Goal: Information Seeking & Learning: Learn about a topic

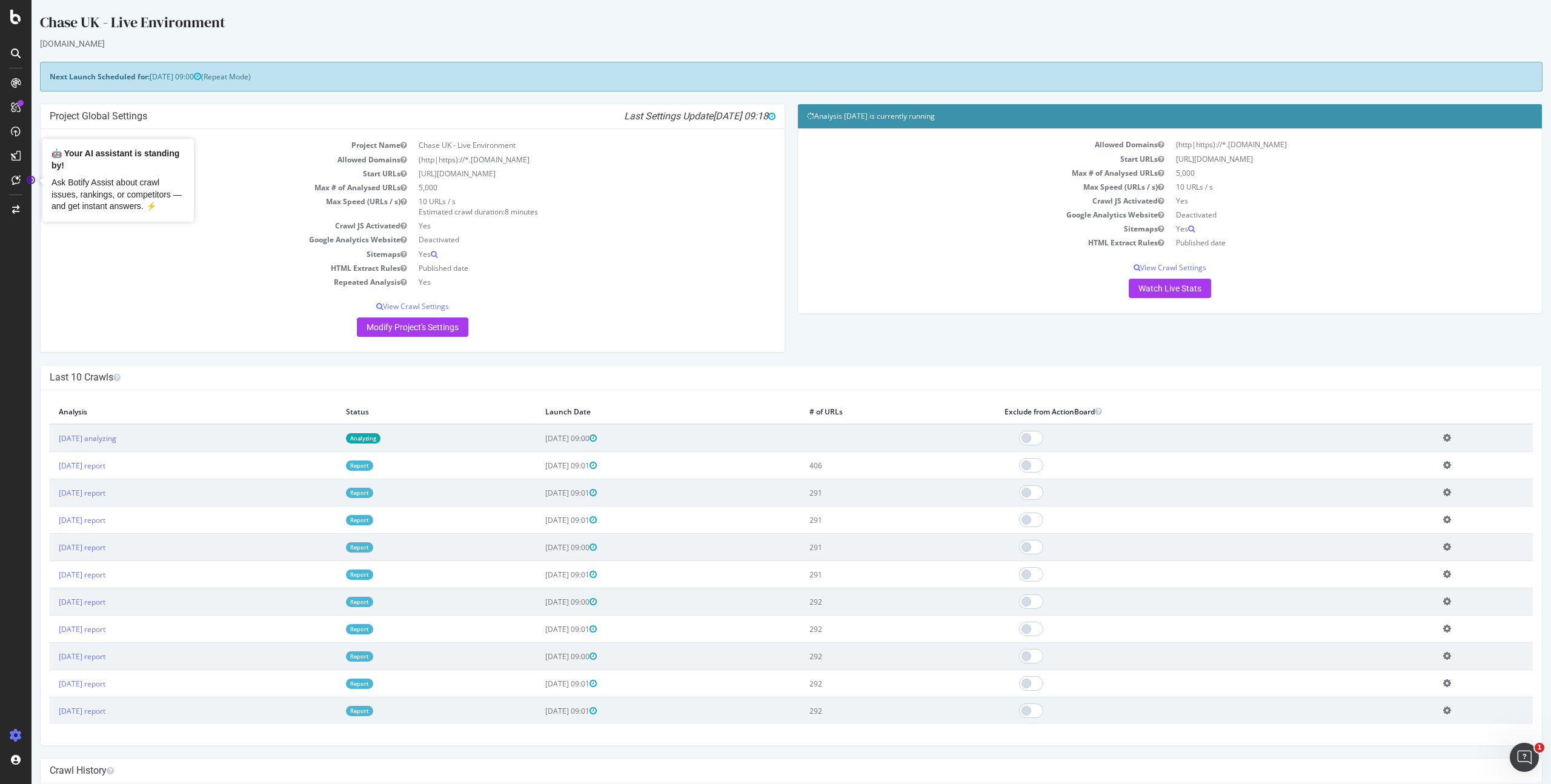
click at [59, 34] on div "Chase UK - Live Environment" at bounding box center [791, 24] width 1502 height 25
click at [18, 207] on icon at bounding box center [15, 209] width 7 height 8
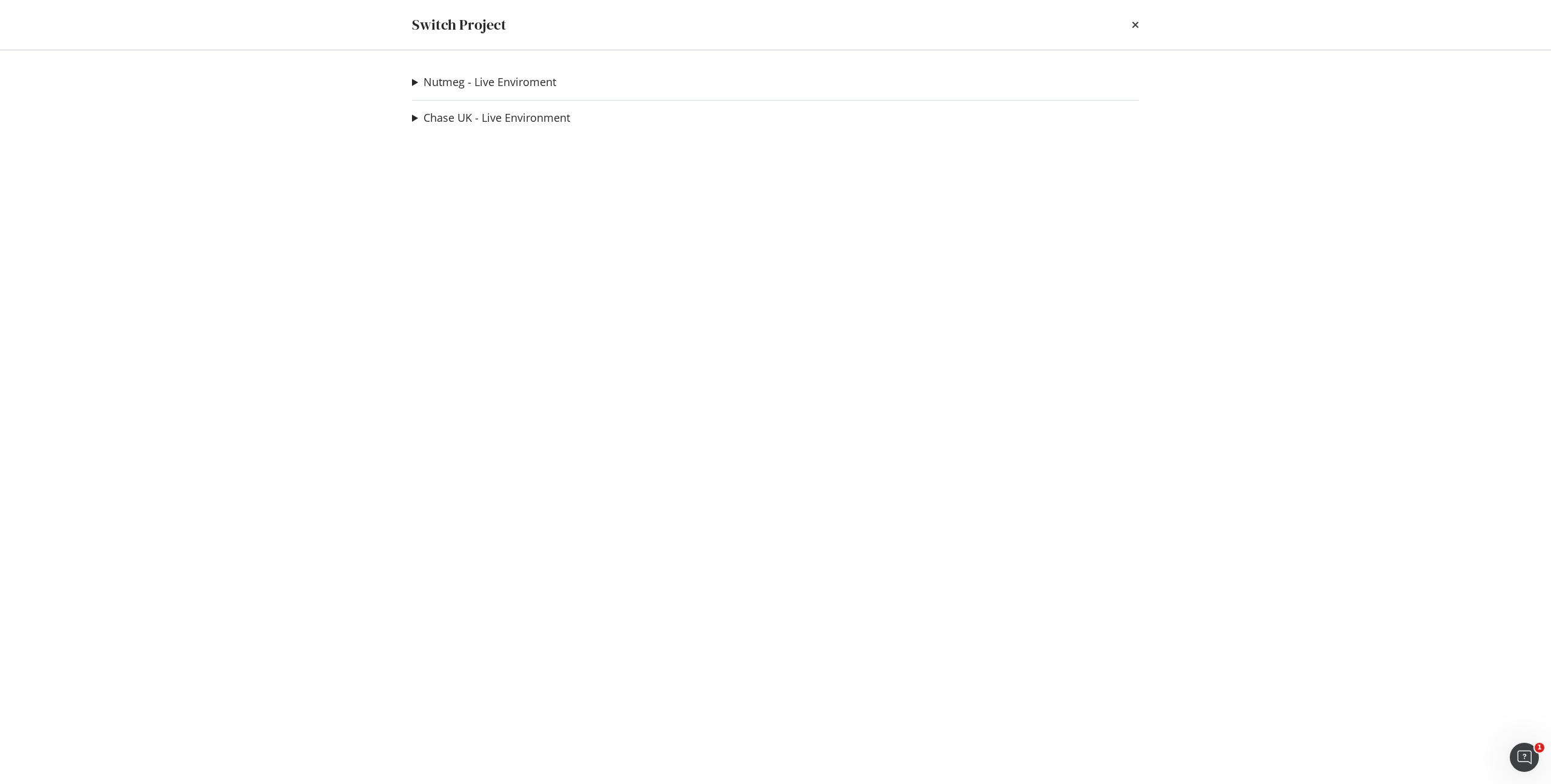
click at [415, 121] on summary "Chase UK - Live Environment" at bounding box center [490, 118] width 158 height 15
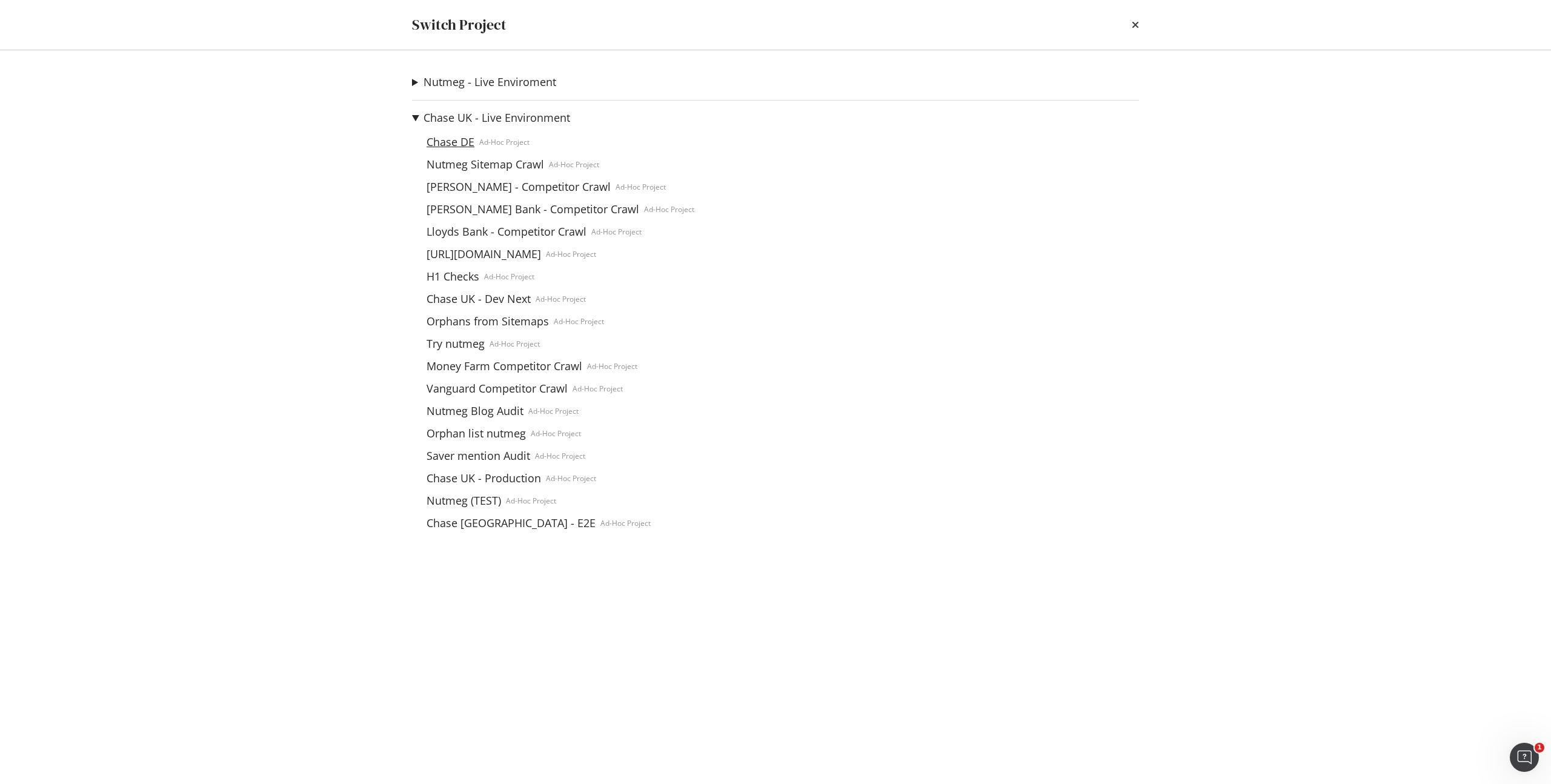
click at [455, 141] on link "Chase DE" at bounding box center [450, 142] width 58 height 13
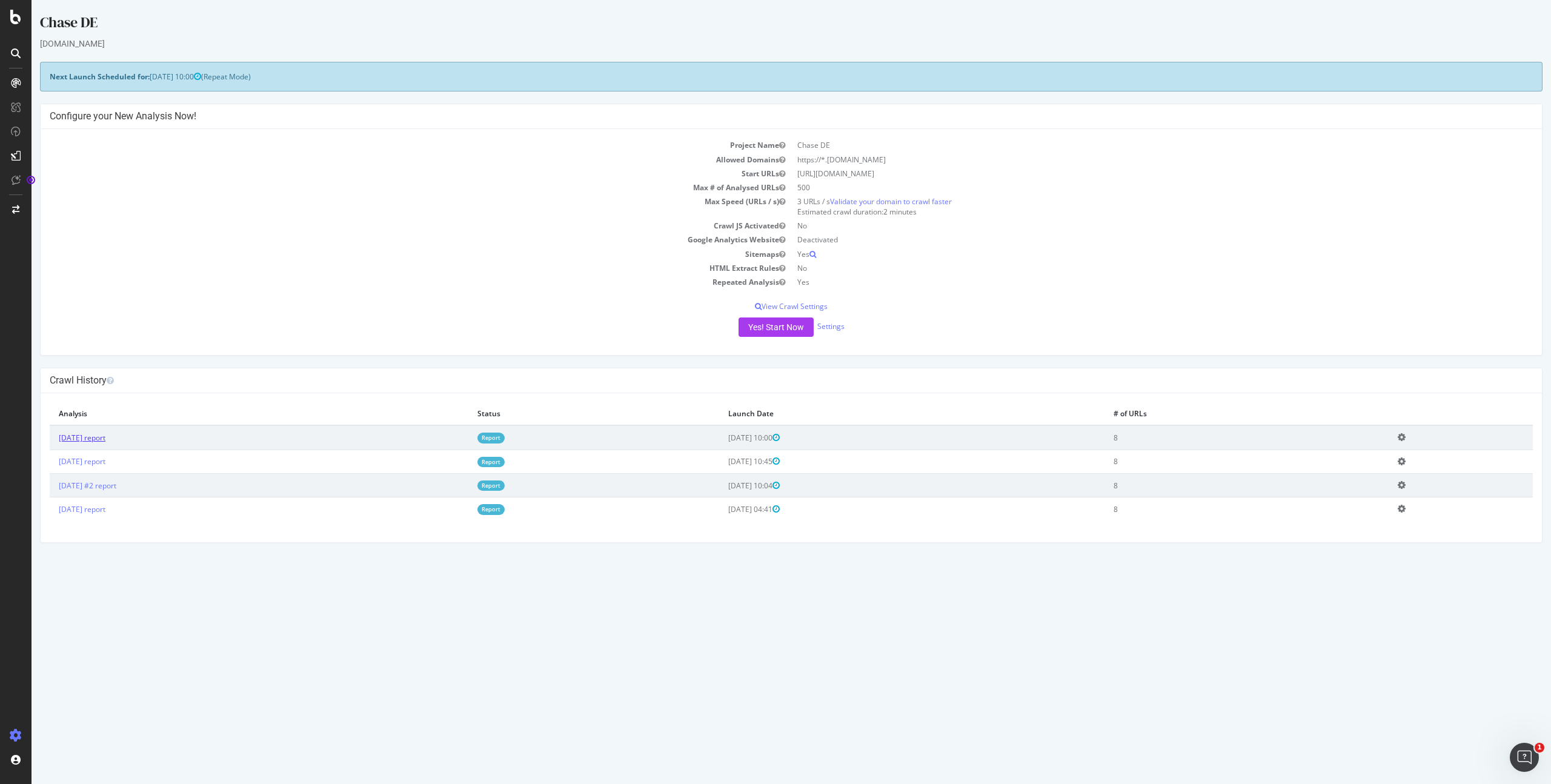
click at [106, 439] on link "2025 Sep. 15th report" at bounding box center [81, 438] width 46 height 11
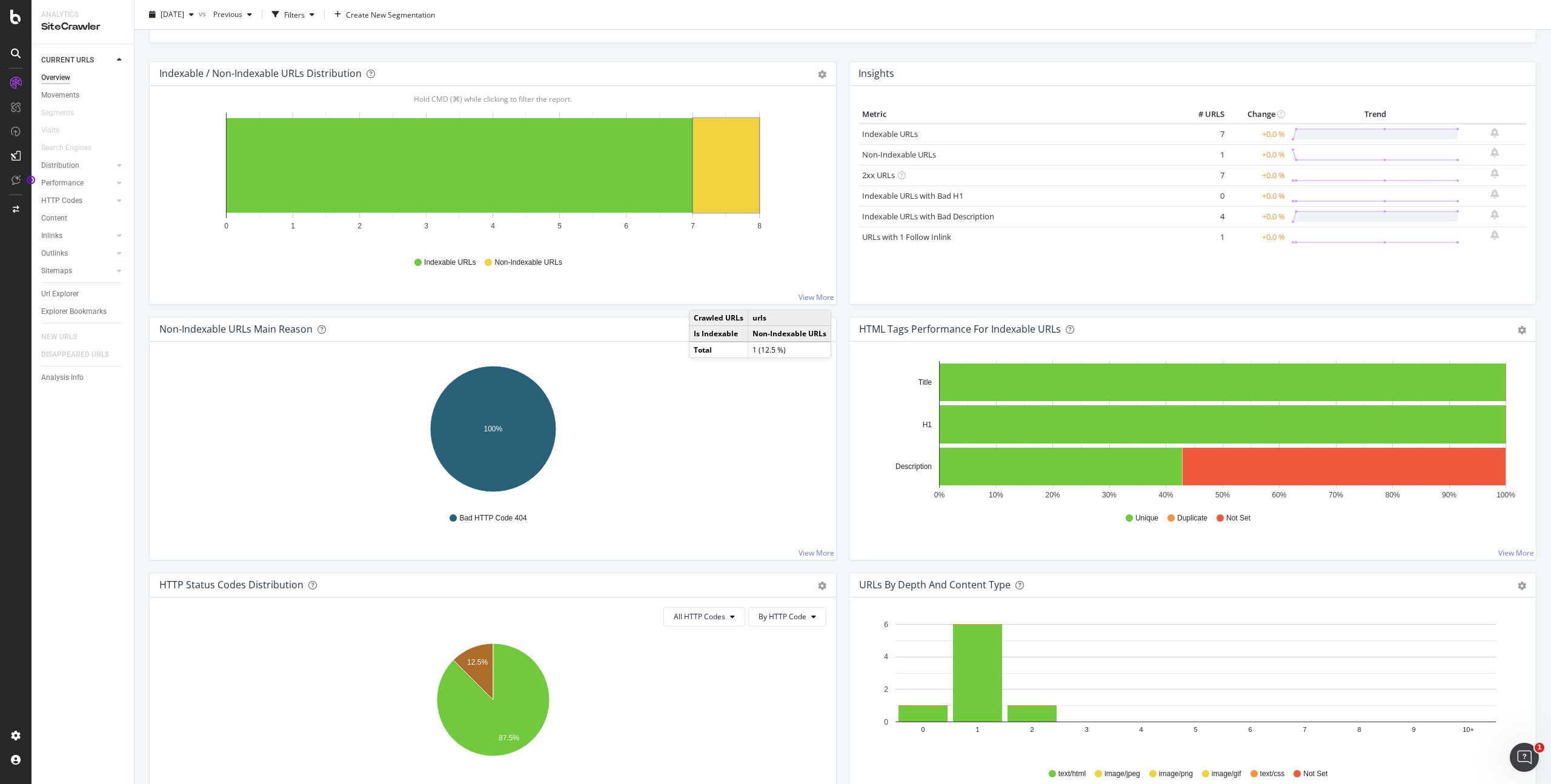
scroll to position [127, 0]
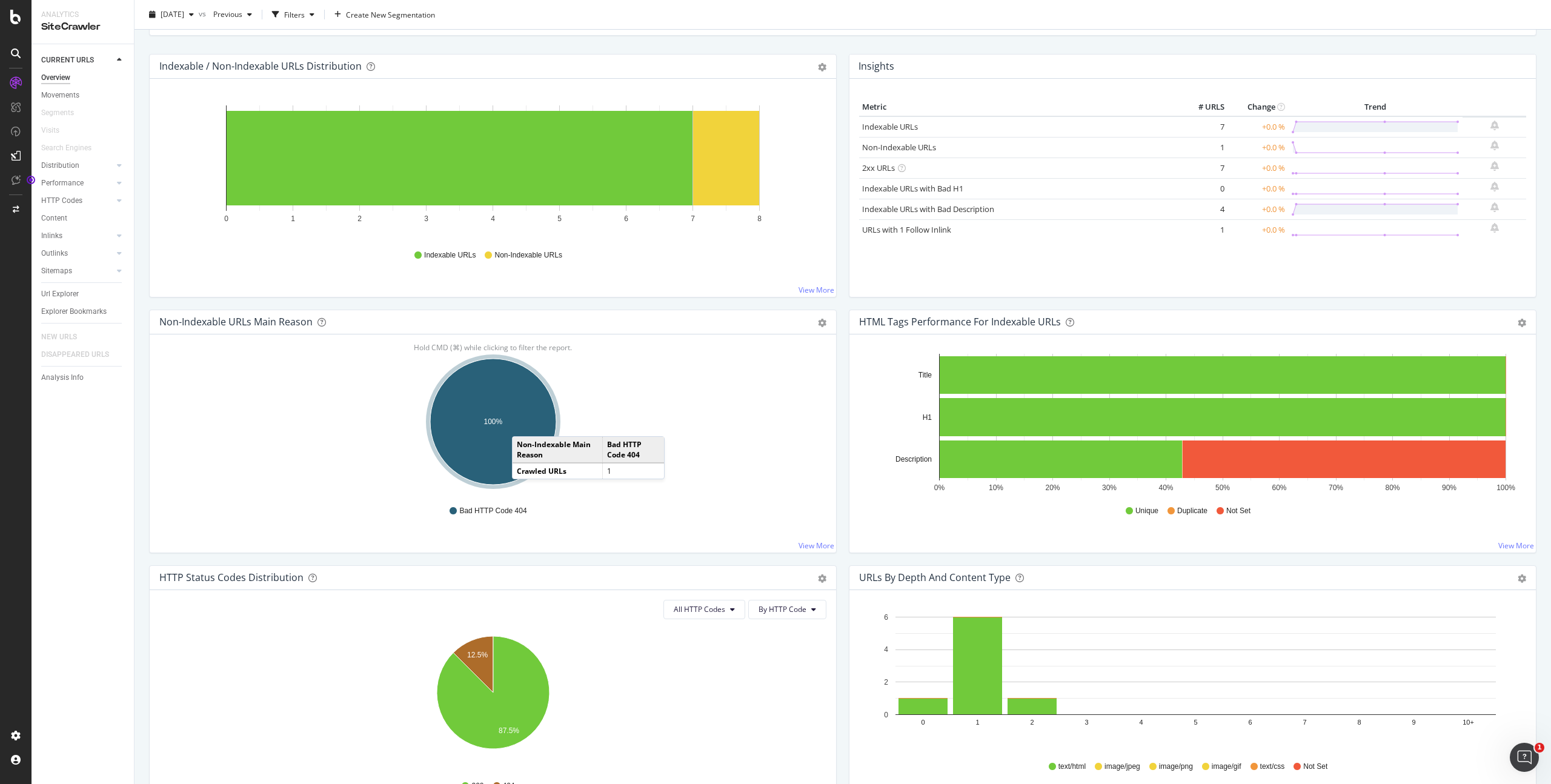
click at [524, 424] on ellipse "A chart." at bounding box center [493, 421] width 126 height 126
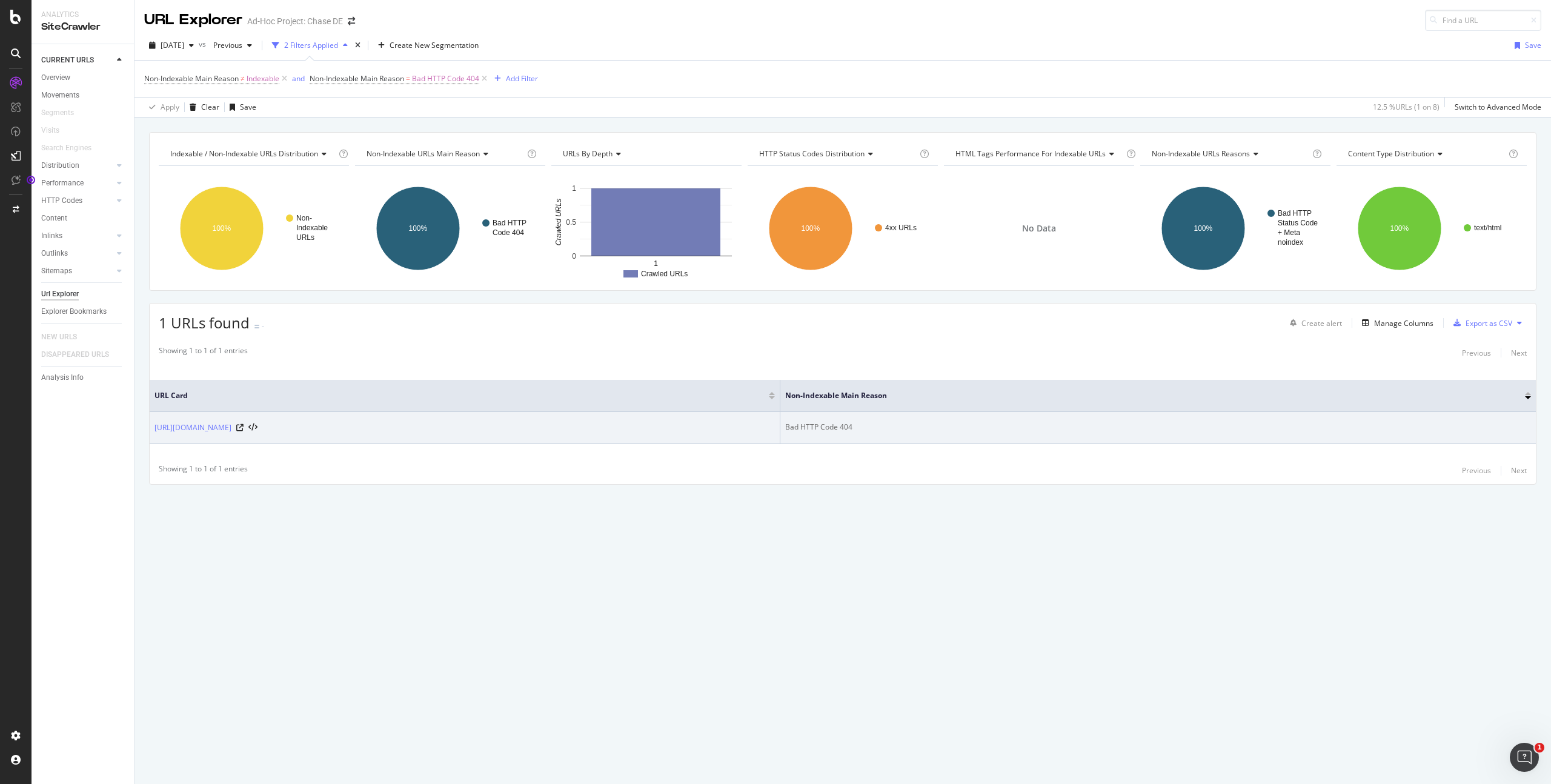
drag, startPoint x: 422, startPoint y: 436, endPoint x: 376, endPoint y: 435, distance: 46.0
click at [420, 436] on td "https://www.chase.de/download/" at bounding box center [464, 427] width 630 height 32
drag, startPoint x: 325, startPoint y: 435, endPoint x: 246, endPoint y: 442, distance: 79.3
click at [324, 435] on td "https://www.chase.de/download/" at bounding box center [464, 427] width 630 height 32
drag, startPoint x: 272, startPoint y: 438, endPoint x: 264, endPoint y: 438, distance: 8.0
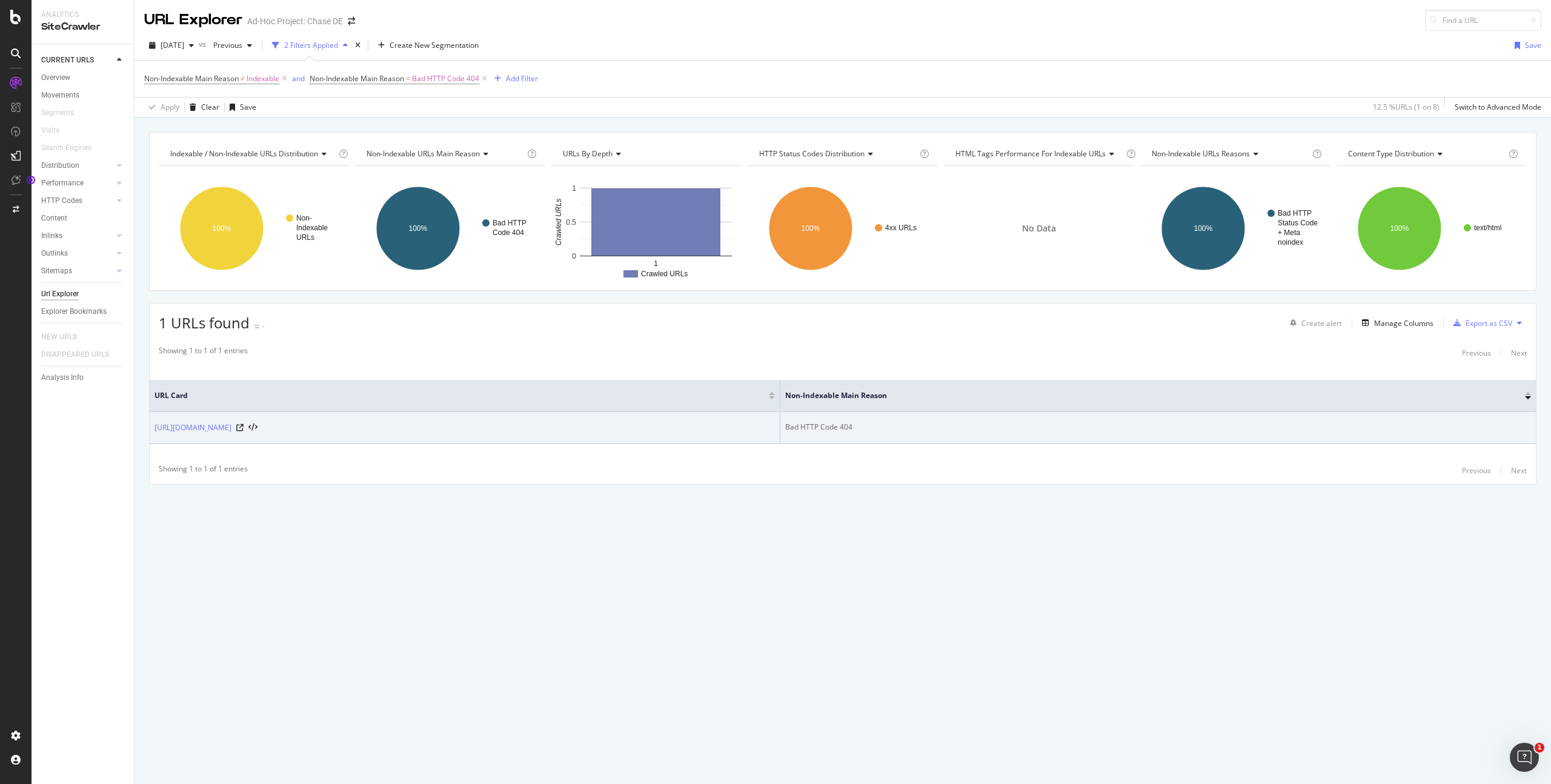
click at [270, 437] on td "https://www.chase.de/download/" at bounding box center [464, 427] width 630 height 32
drag, startPoint x: 211, startPoint y: 439, endPoint x: 182, endPoint y: 426, distance: 31.8
click at [209, 438] on td "https://www.chase.de/download/" at bounding box center [464, 427] width 630 height 32
click at [181, 426] on link "https://www.chase.de/download/" at bounding box center [193, 427] width 77 height 12
drag, startPoint x: 324, startPoint y: 432, endPoint x: 302, endPoint y: 428, distance: 22.4
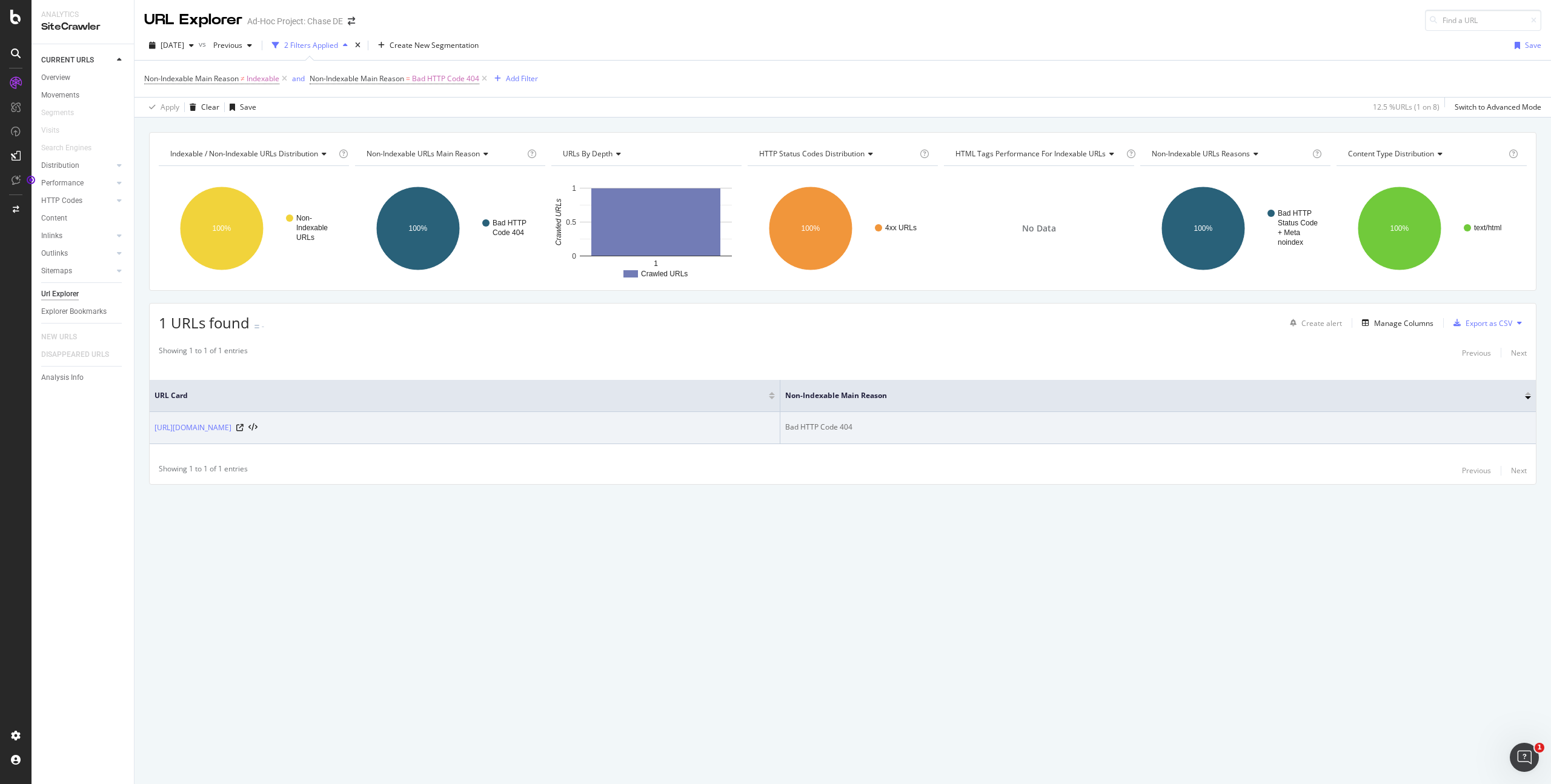
click at [324, 431] on div "https://www.chase.de/download/" at bounding box center [464, 427] width 621 height 12
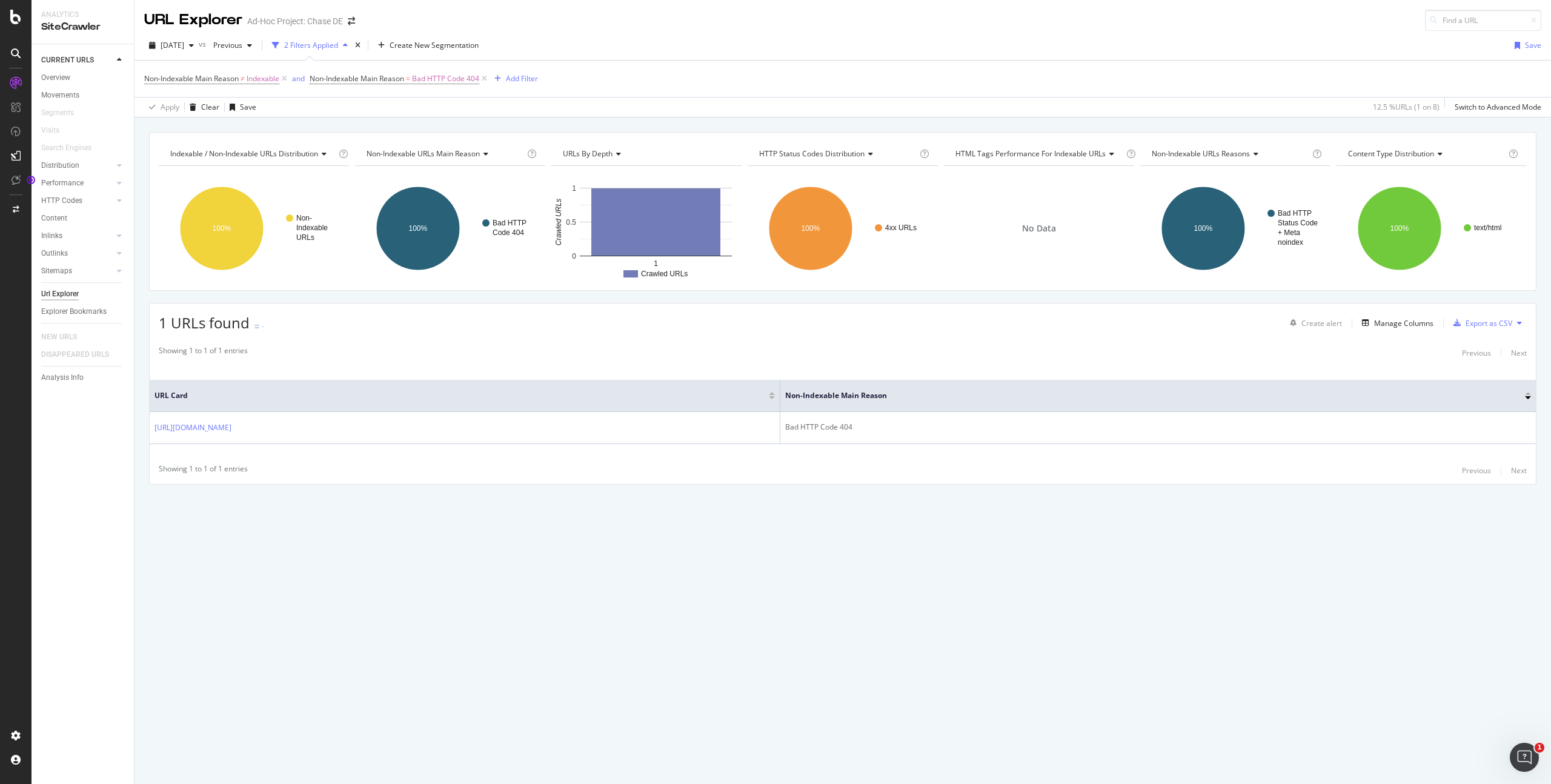
click at [245, 446] on div "URL Card Non-Indexable Main Reason https://www.chase.de/download/ Bad HTTP Code…" at bounding box center [843, 412] width 1386 height 91
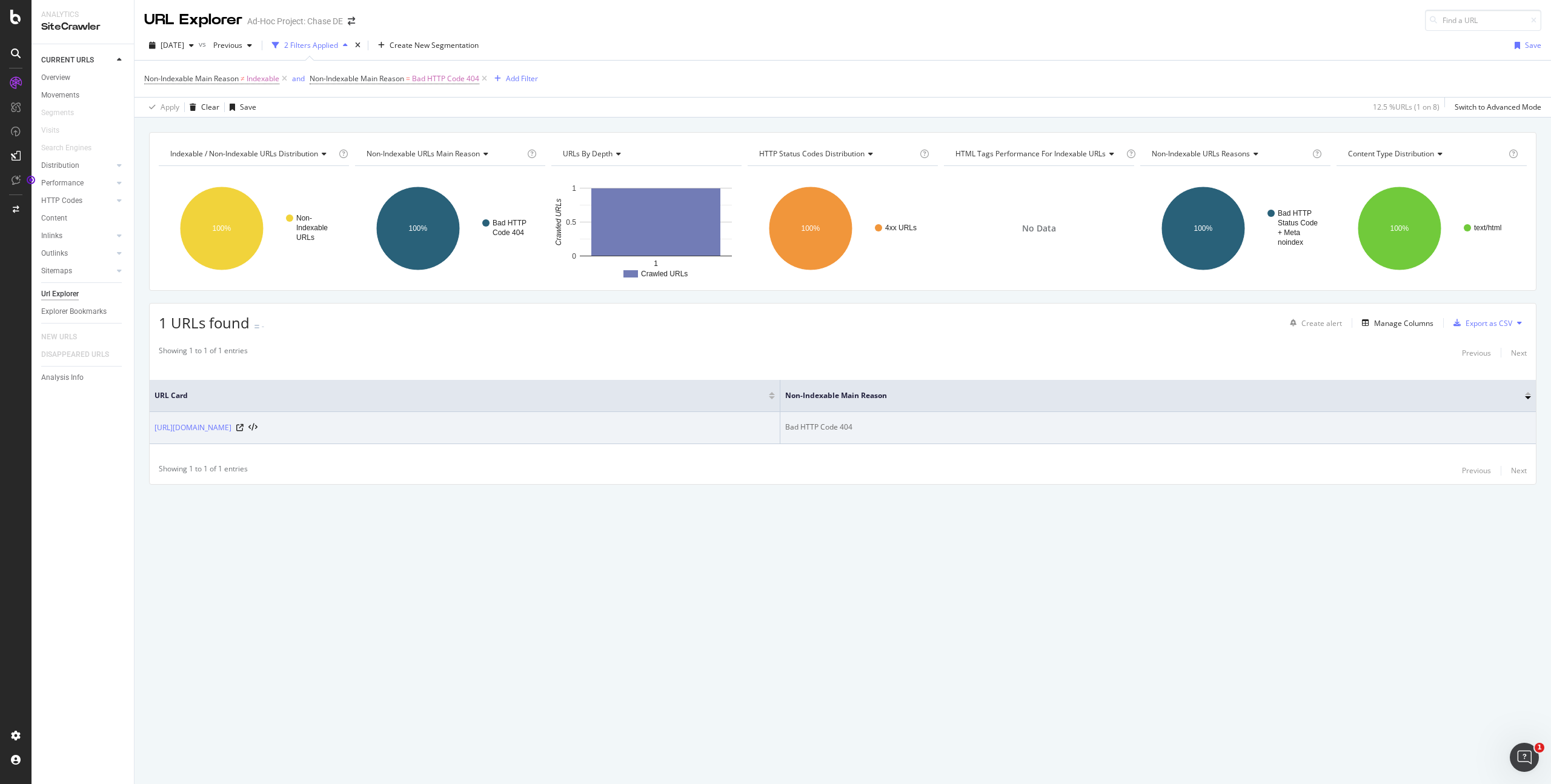
click at [414, 436] on td "https://www.chase.de/download/" at bounding box center [464, 427] width 630 height 32
click at [413, 426] on div "https://www.chase.de/download/" at bounding box center [464, 427] width 621 height 12
click at [211, 426] on link "https://www.chase.de/download/" at bounding box center [193, 427] width 77 height 12
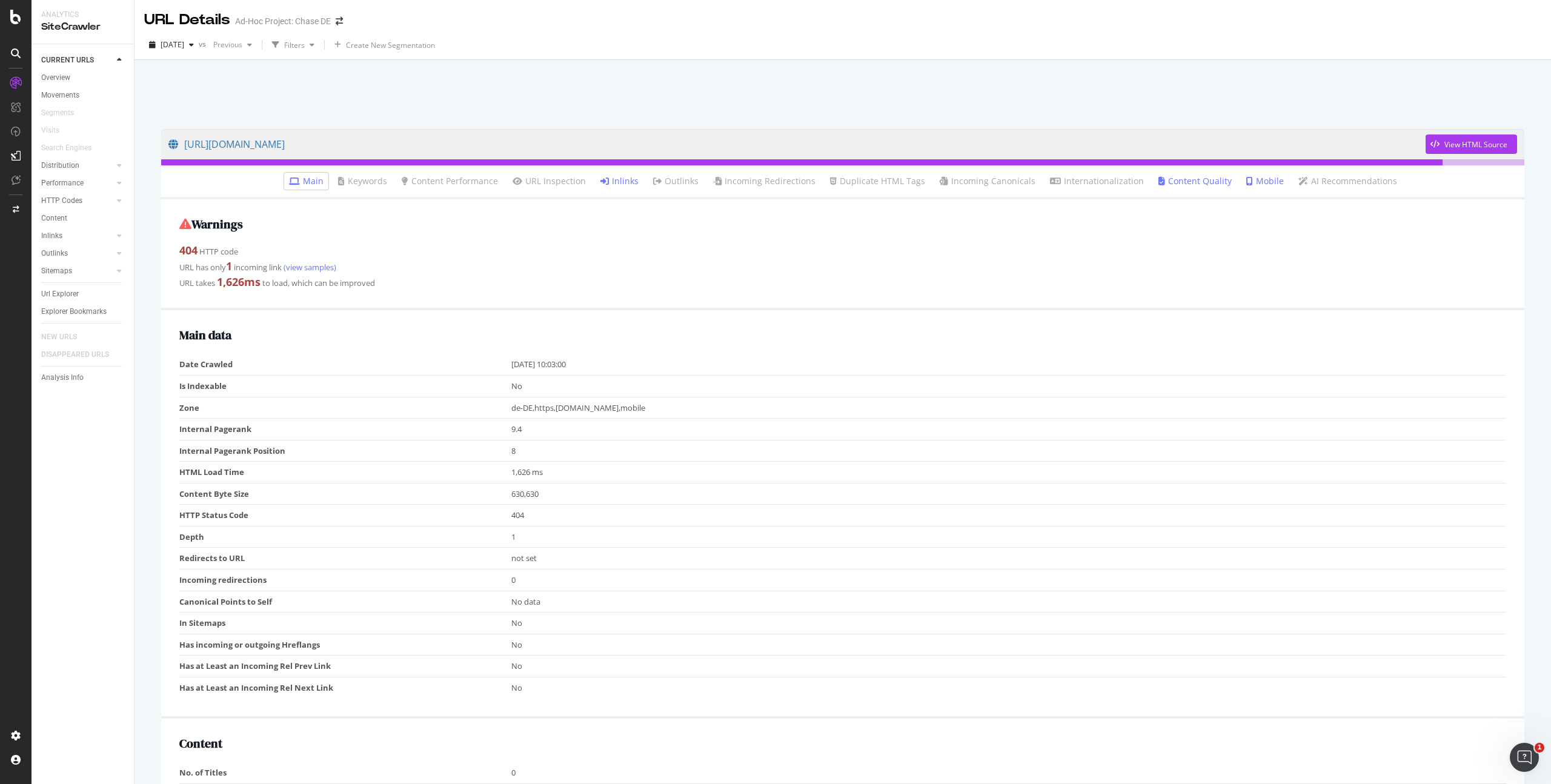
click at [236, 267] on div "URL has only 1 incoming link (view samples)" at bounding box center [842, 266] width 1327 height 15
click at [325, 264] on link "(view samples)" at bounding box center [308, 266] width 54 height 11
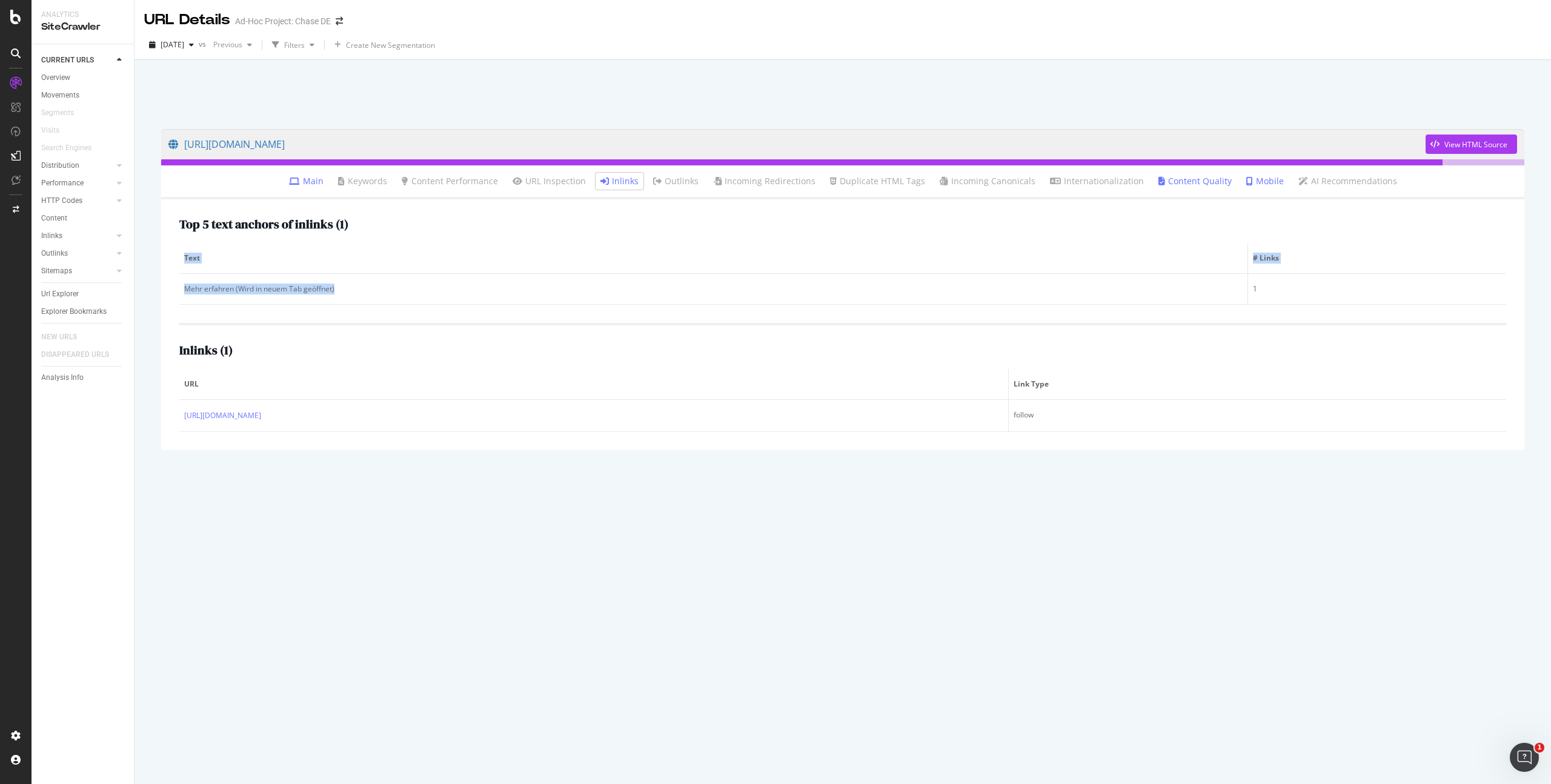
drag, startPoint x: 329, startPoint y: 290, endPoint x: 175, endPoint y: 287, distance: 154.0
click at [175, 287] on div "Top 5 text anchors of inlinks ( 1 ) Text # Links Mehr erfahren (Wird in neuem T…" at bounding box center [843, 324] width 1363 height 250
click at [508, 504] on div "https://www.chase.de/download/ View HTML Source Main Keywords Content Performan…" at bounding box center [843, 451] width 1388 height 667
click at [1475, 142] on div "View HTML Source" at bounding box center [1475, 144] width 63 height 11
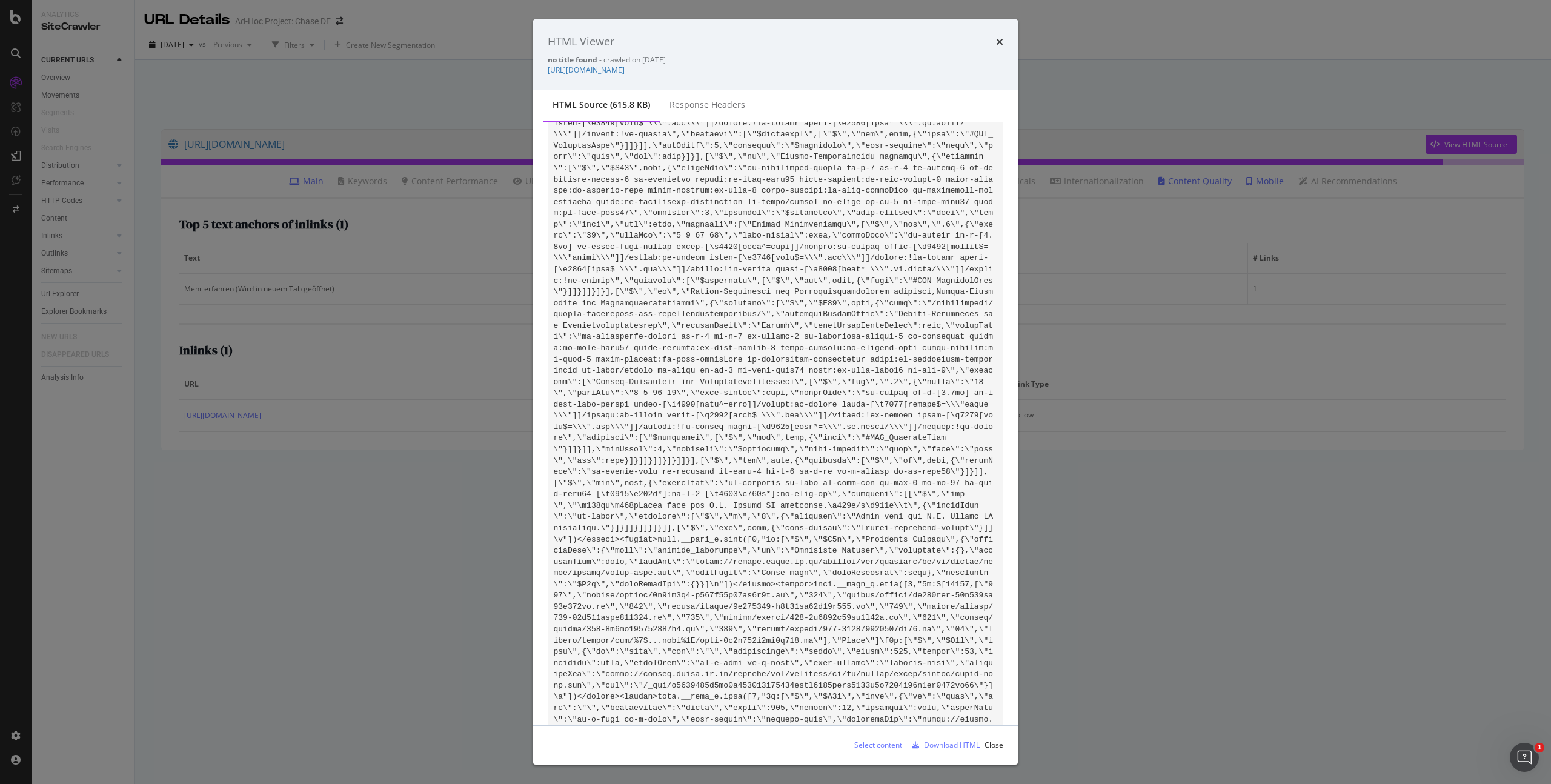
scroll to position [76405, 0]
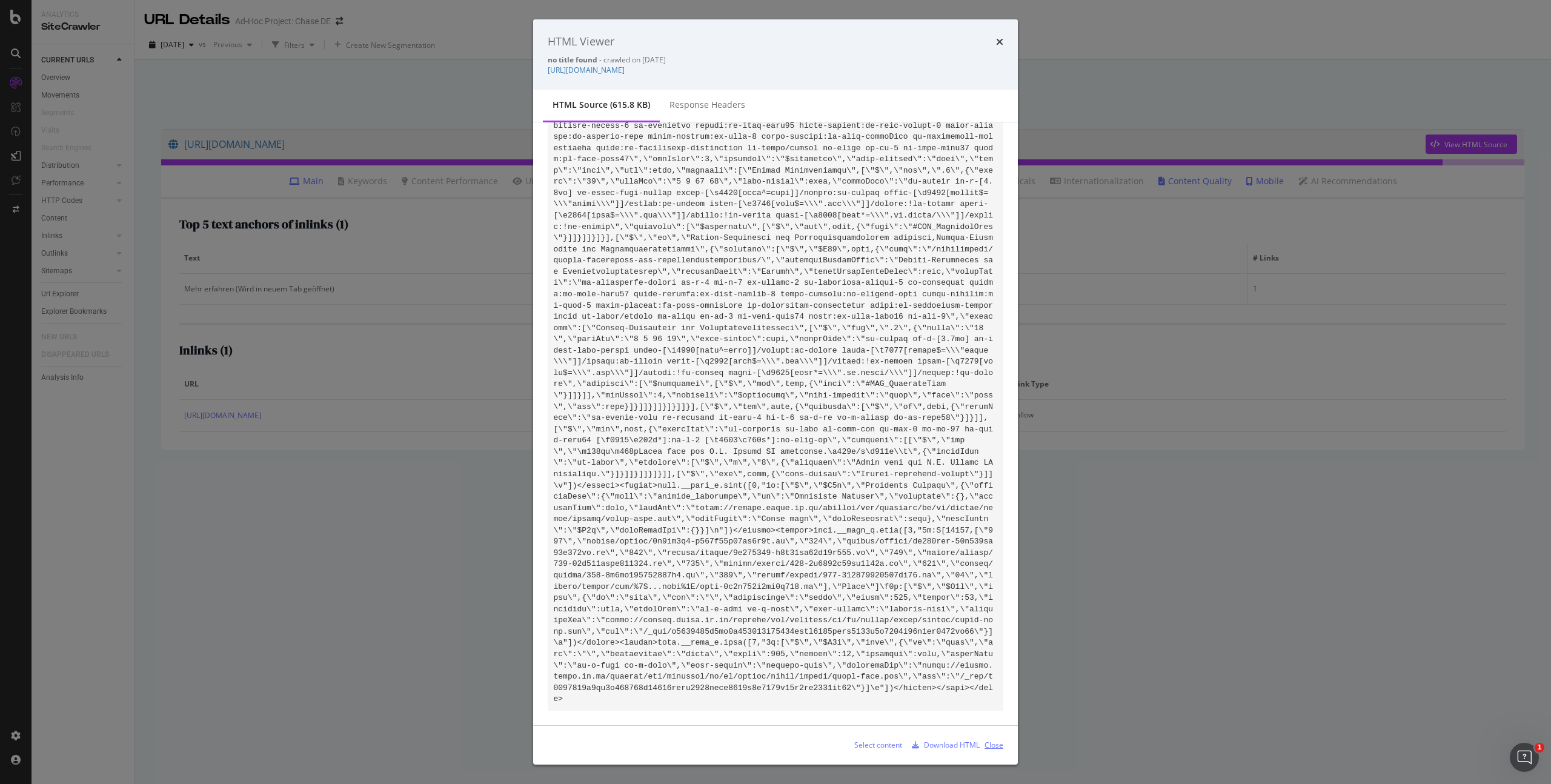
click at [995, 742] on div "Close" at bounding box center [993, 744] width 19 height 11
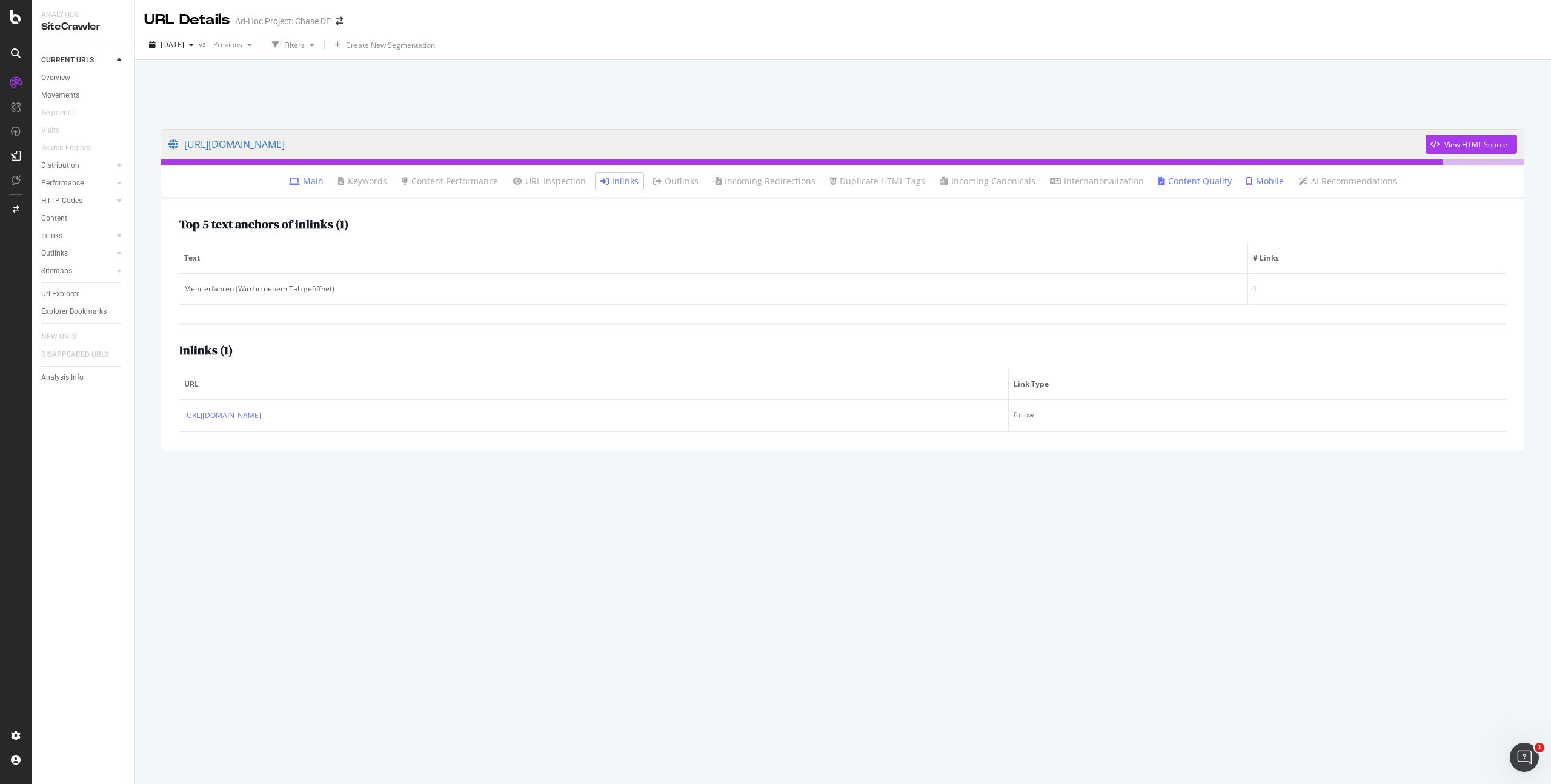
click at [446, 470] on div "https://www.chase.de/download/ View HTML Source Main Keywords Content Performan…" at bounding box center [843, 451] width 1388 height 667
click at [634, 181] on link "Inlinks" at bounding box center [619, 181] width 38 height 12
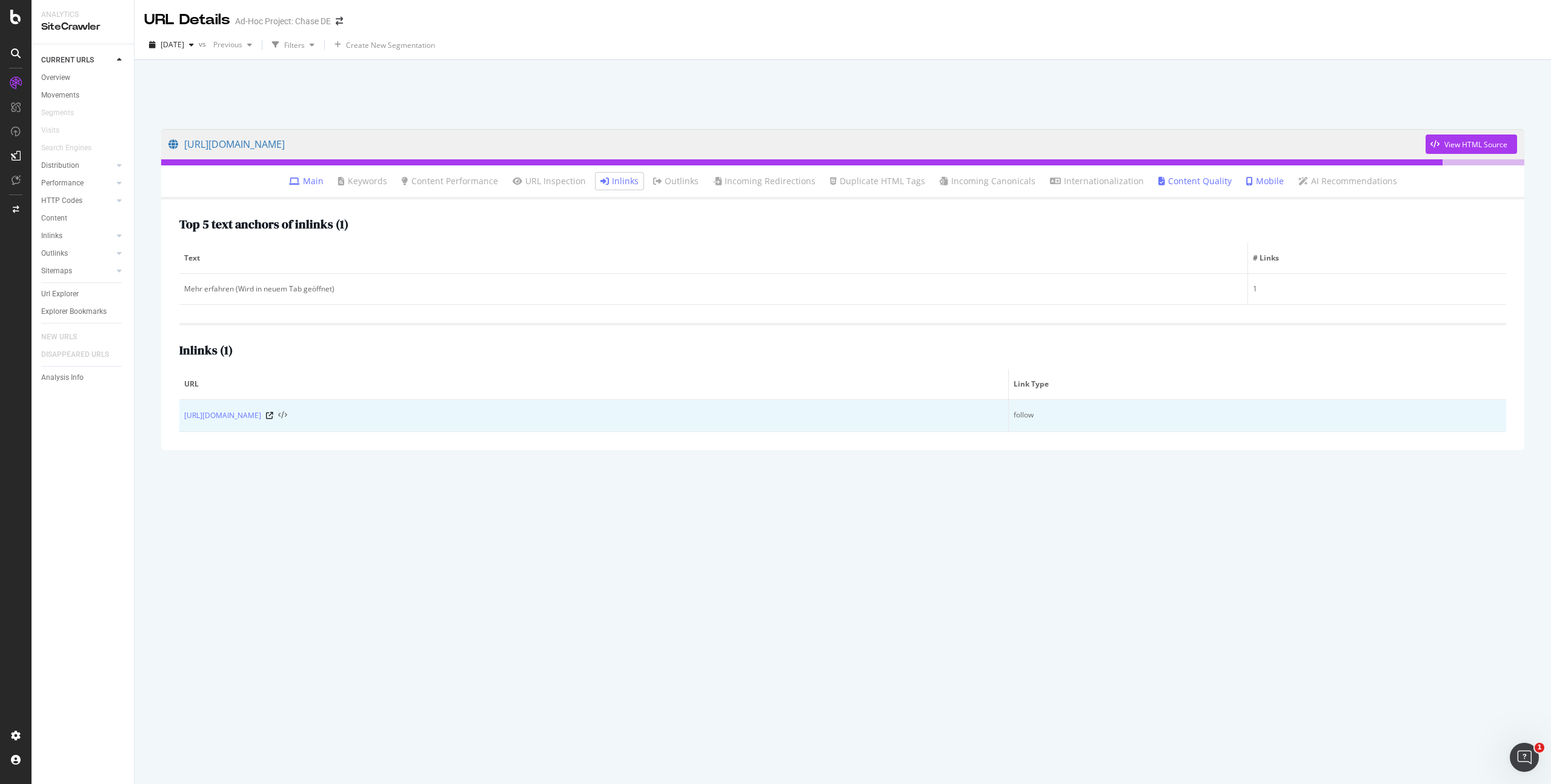
click at [285, 417] on icon at bounding box center [282, 416] width 9 height 8
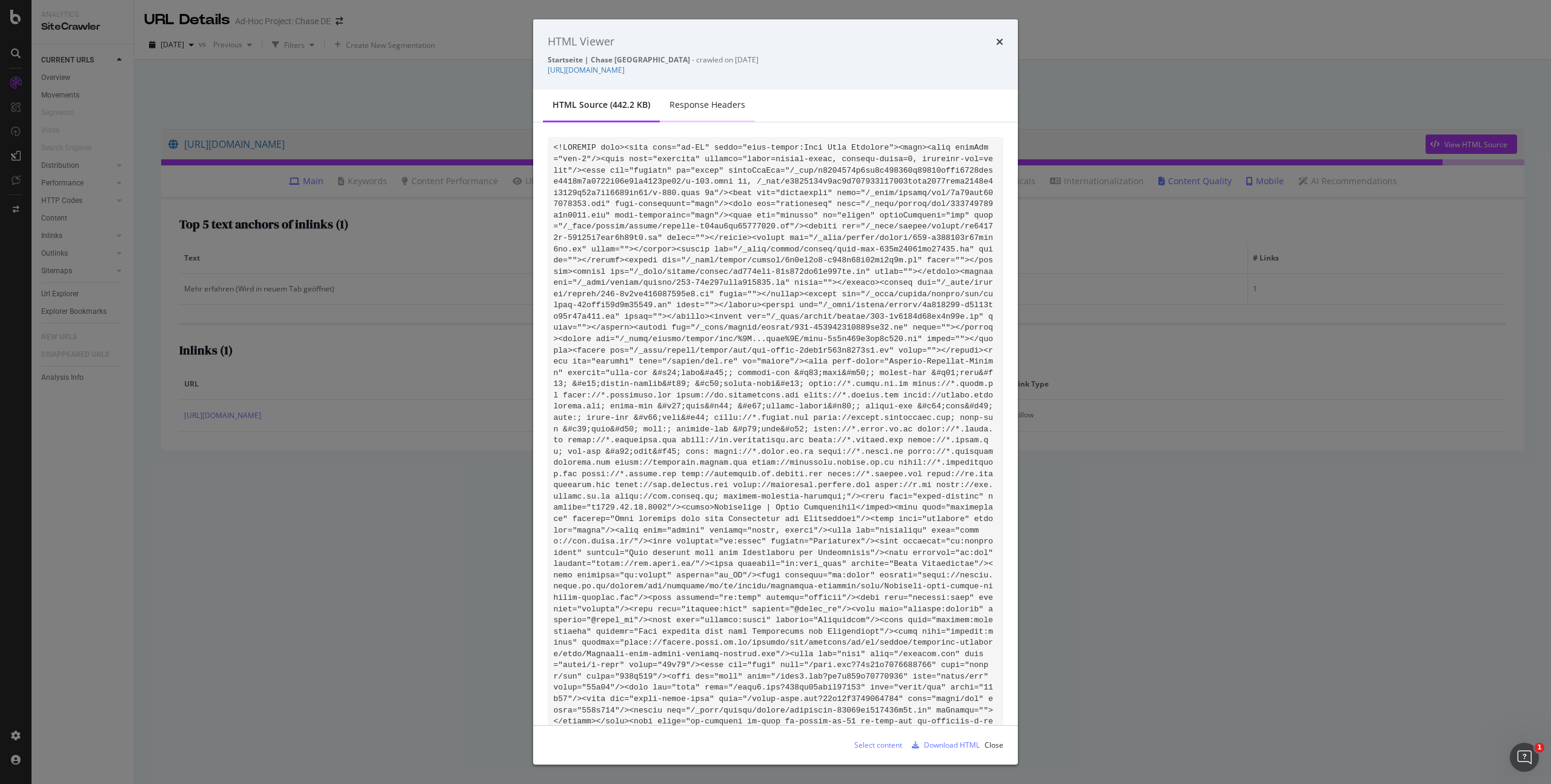
click at [707, 107] on div "Response Headers" at bounding box center [707, 104] width 76 height 12
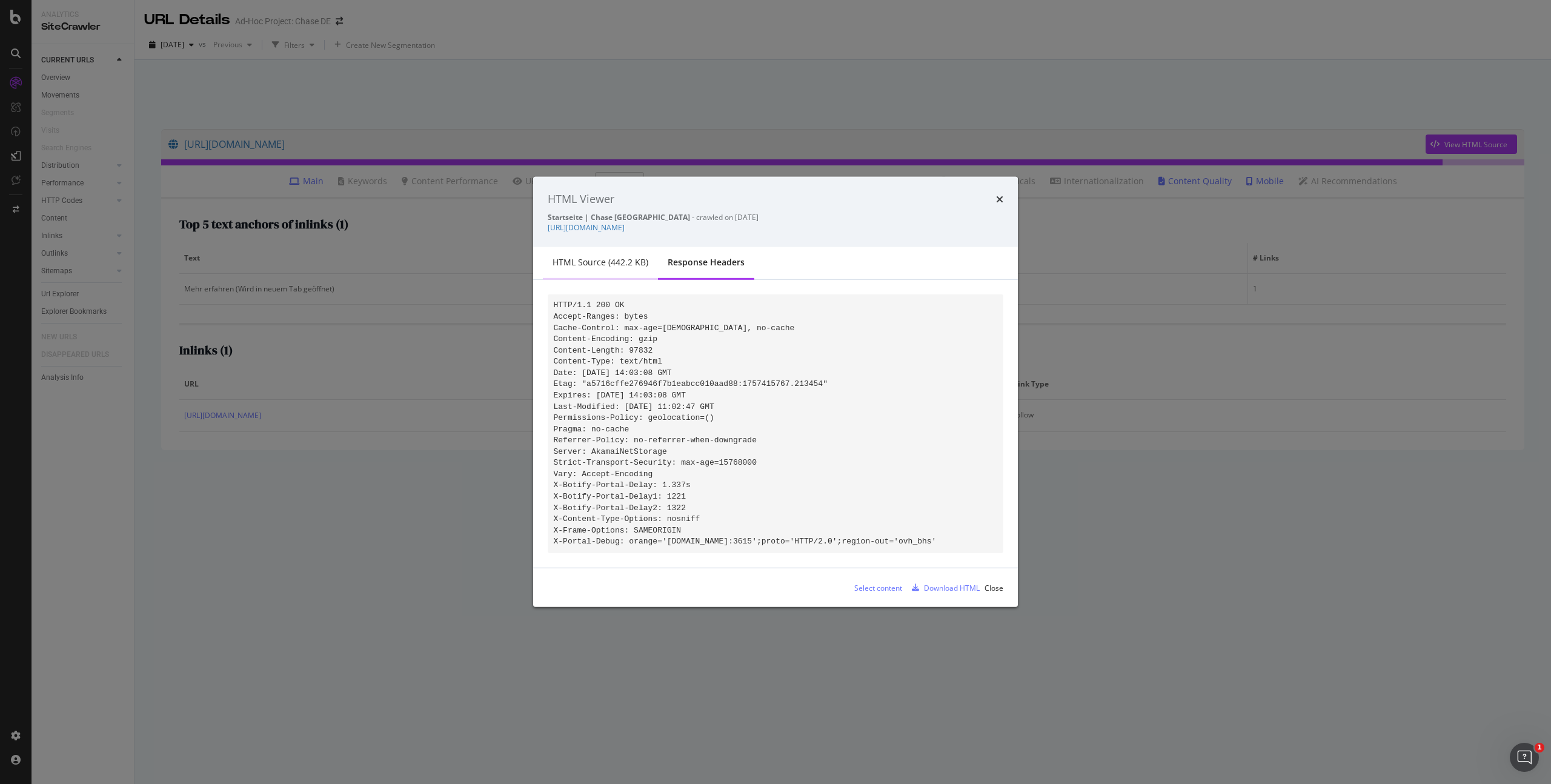
click at [599, 256] on div "HTML source (442.2 KB)" at bounding box center [600, 262] width 96 height 12
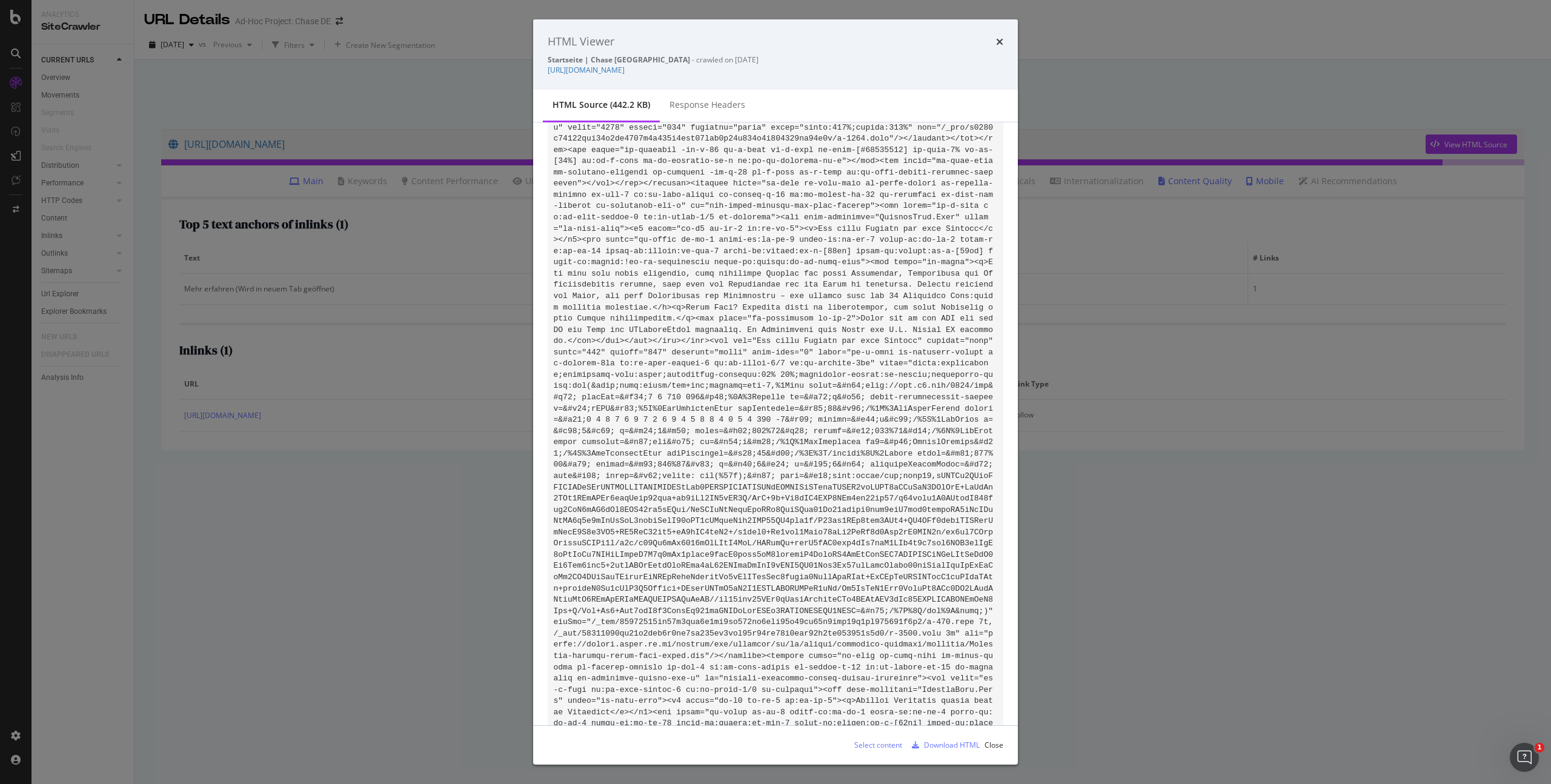
scroll to position [1481, 0]
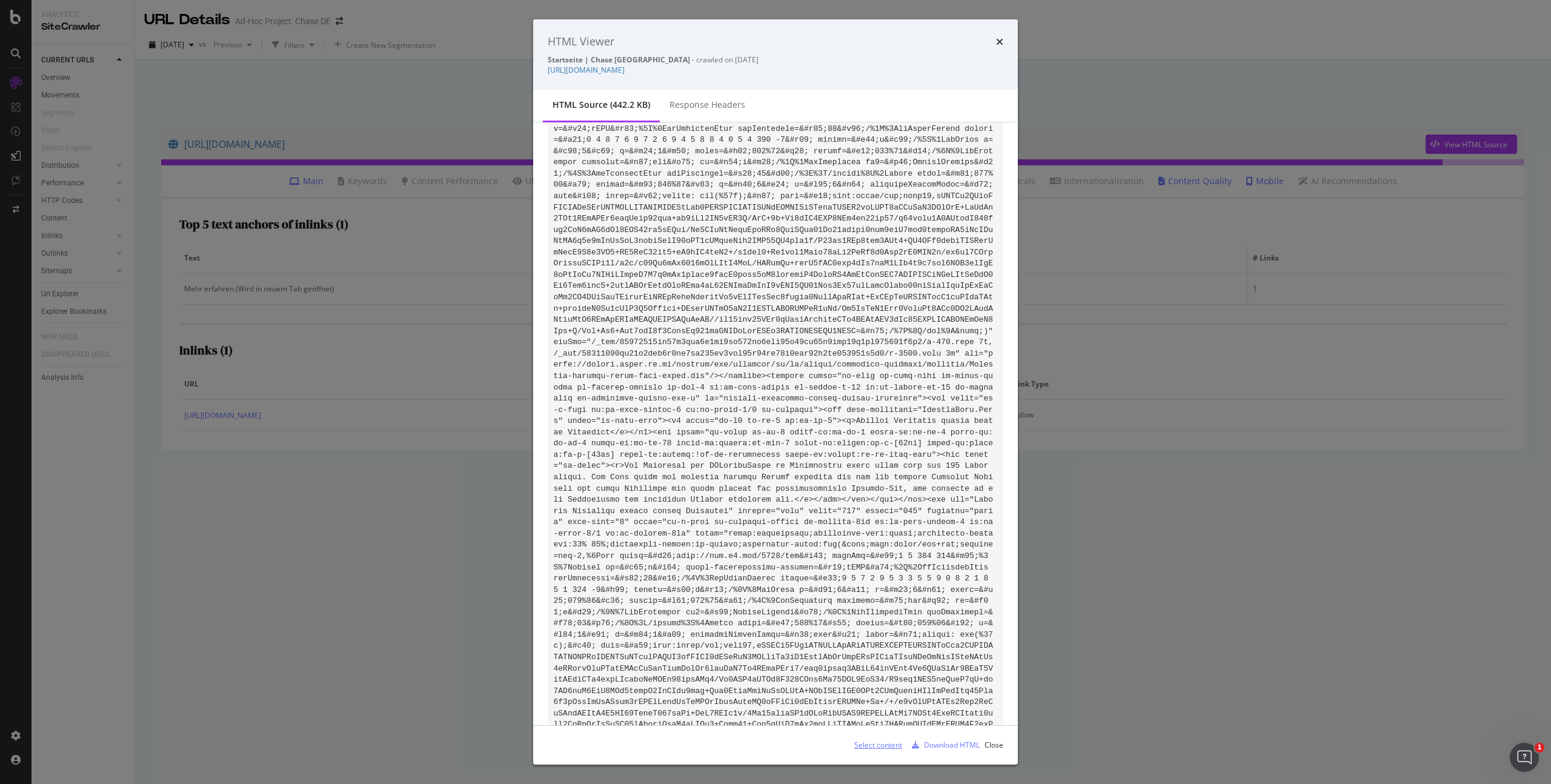
click at [875, 754] on div "Select content" at bounding box center [873, 745] width 58 height 18
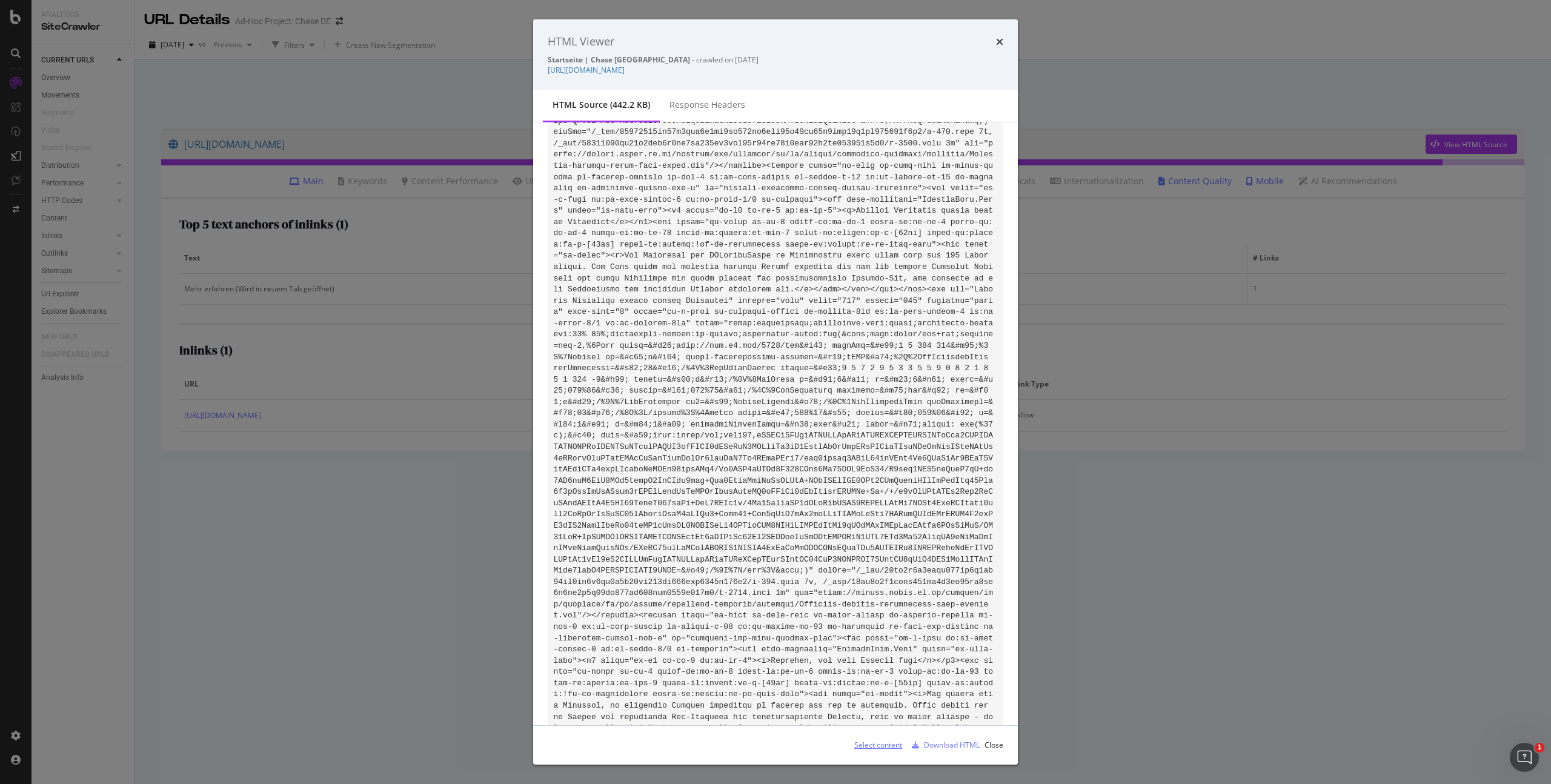
scroll to position [1734, 0]
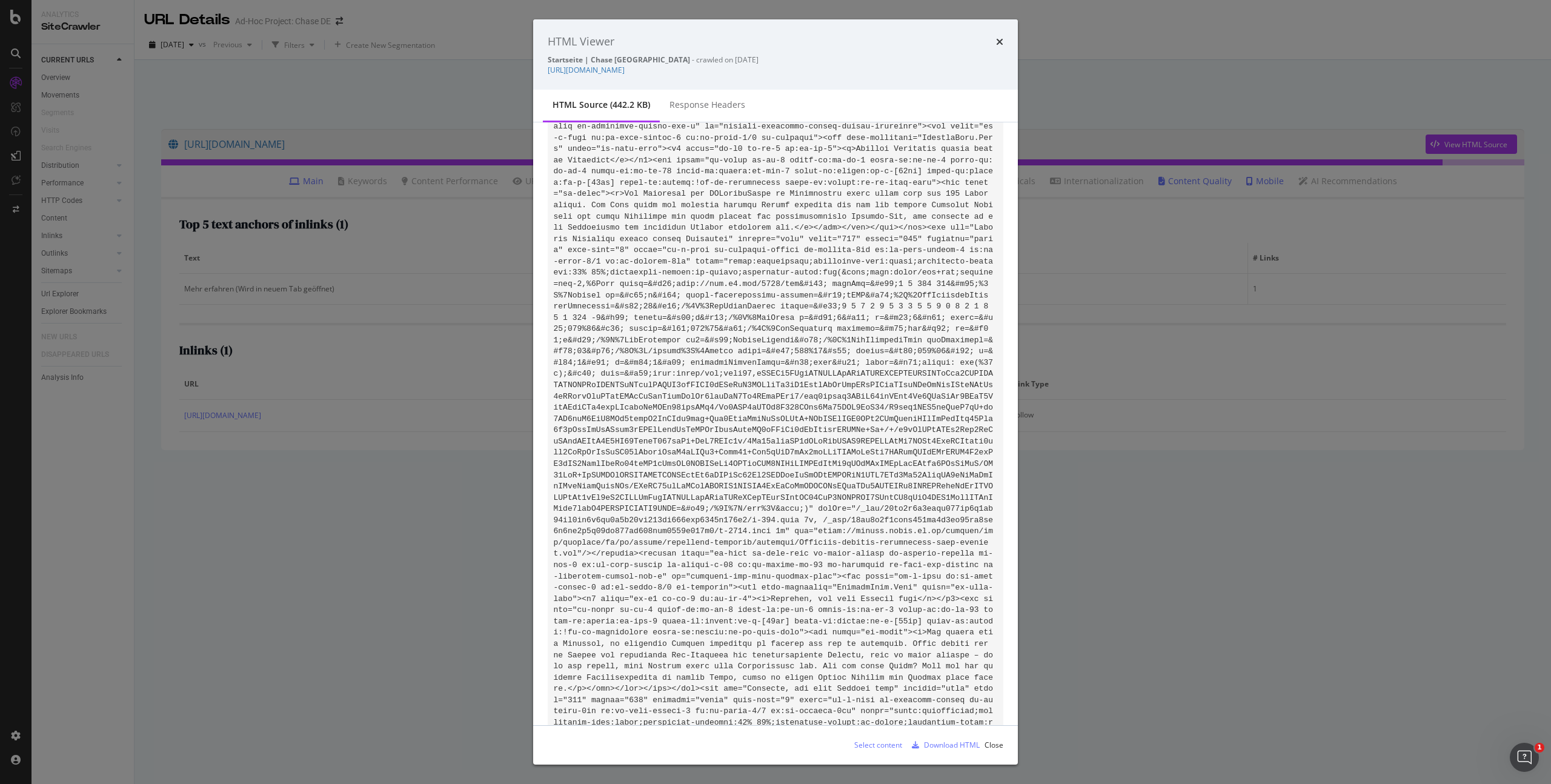
click at [397, 220] on div "HTML Viewer Startseite | Chase Deutschland - crawled on 2025-09-15 https://www.…" at bounding box center [775, 392] width 1551 height 784
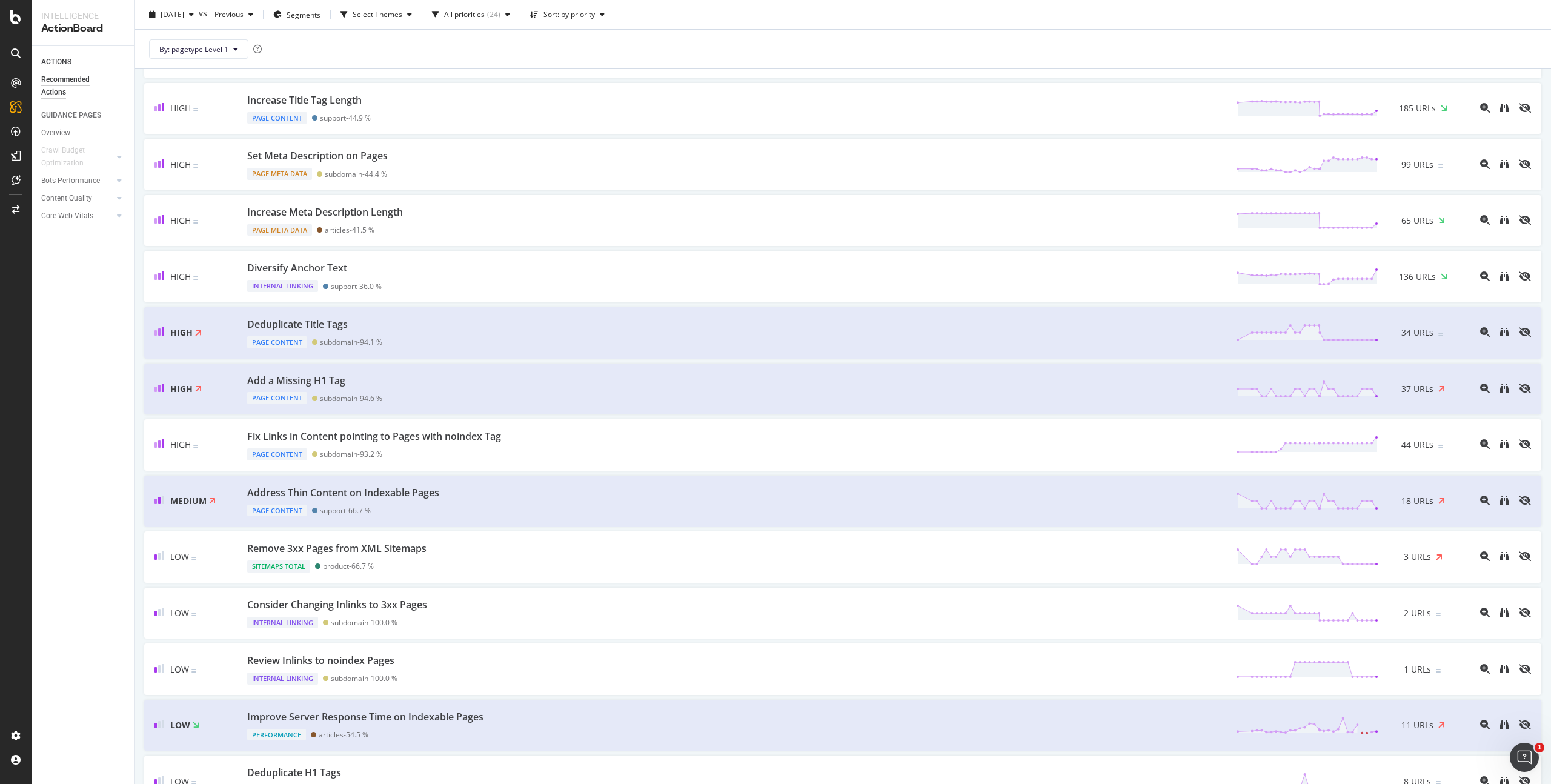
scroll to position [225, 0]
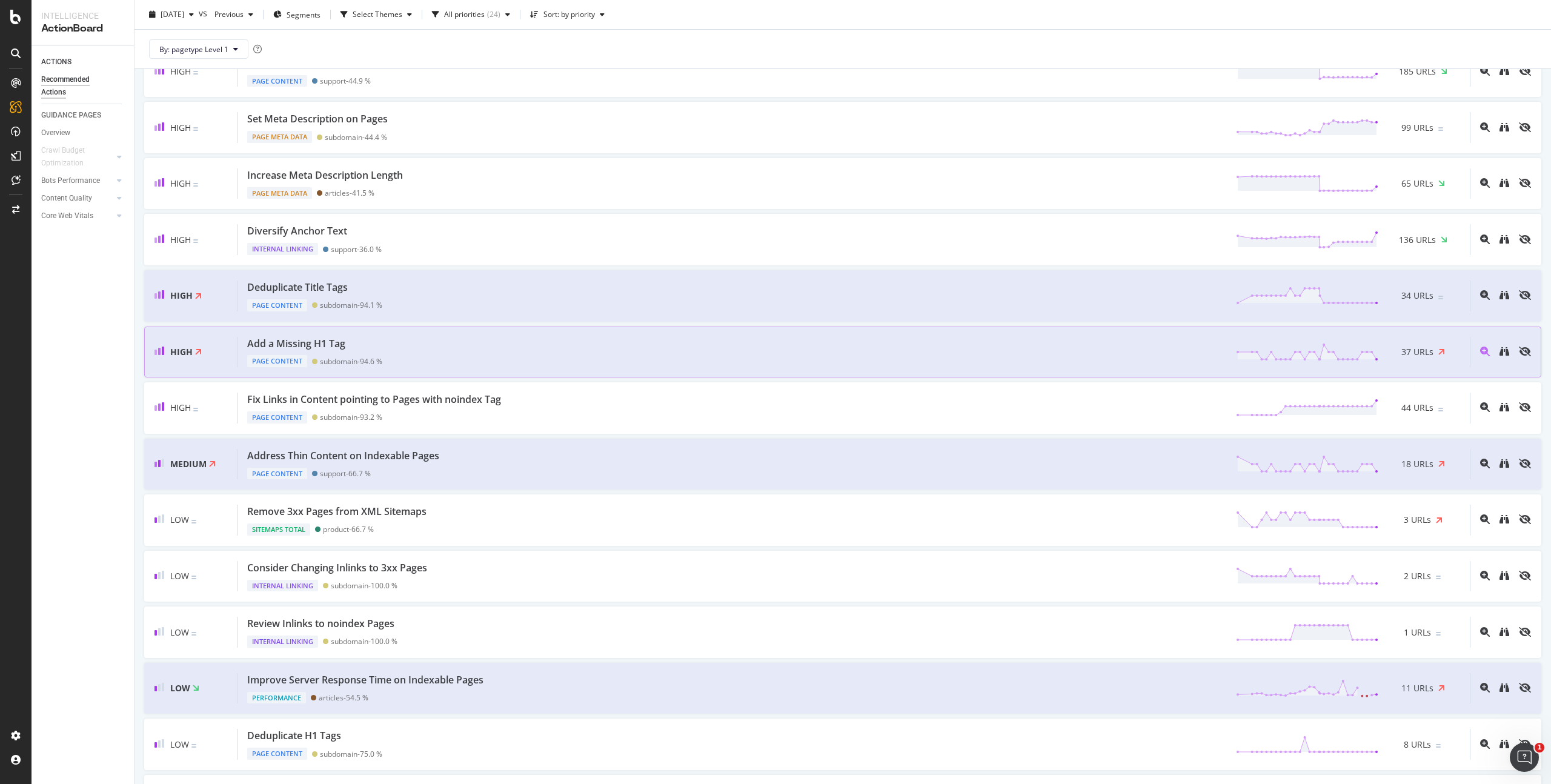
click at [325, 342] on div "Add a Missing H1 Tag" at bounding box center [296, 343] width 98 height 14
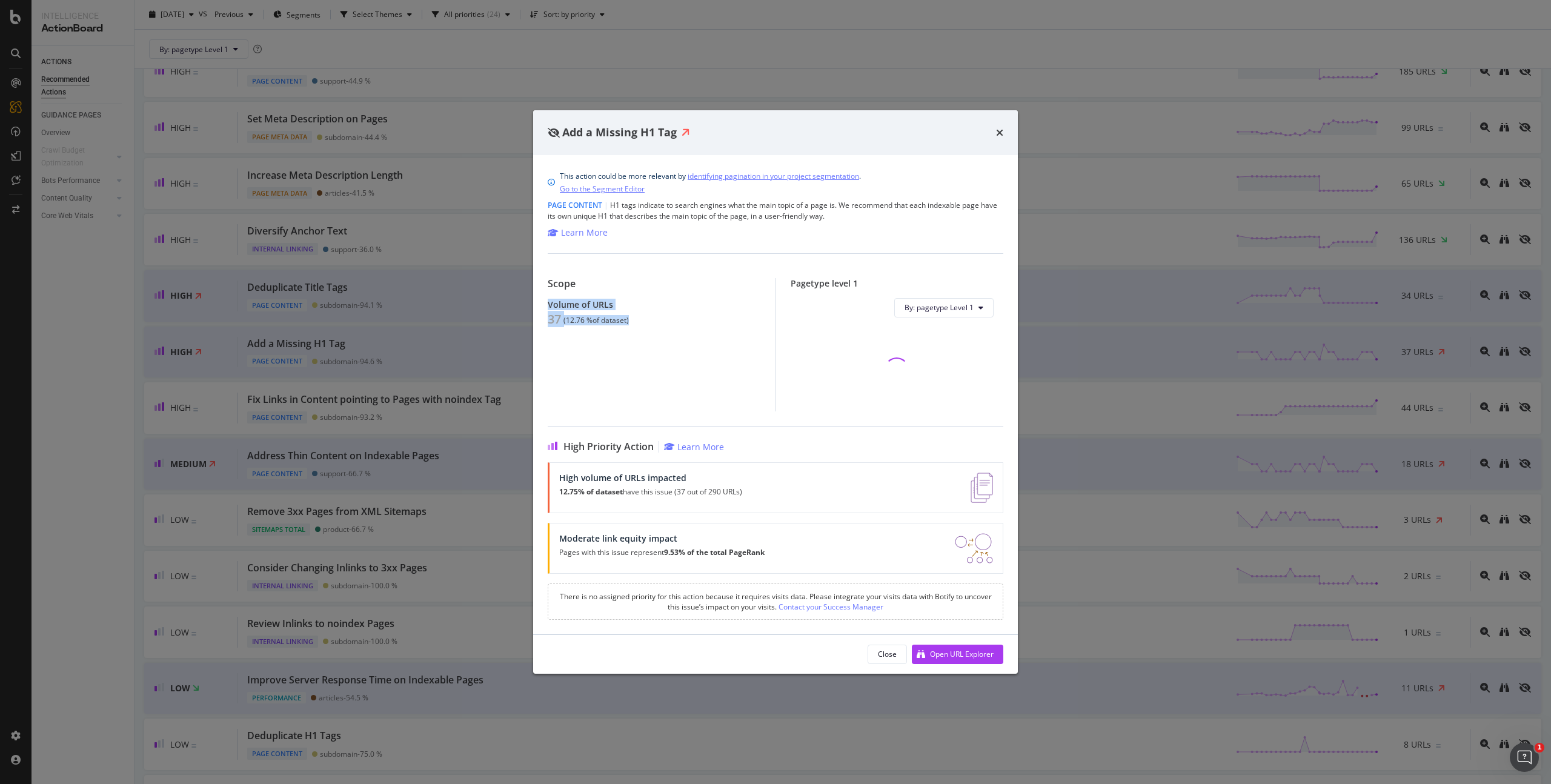
drag, startPoint x: 548, startPoint y: 303, endPoint x: 649, endPoint y: 332, distance: 105.1
click at [647, 330] on div "Scope Volume of URLs 37 ( 12.76 % of dataset )" at bounding box center [661, 345] width 228 height 133
click at [682, 372] on div "Scope Volume of URLs 37 ( 12.76 % of dataset )" at bounding box center [661, 345] width 228 height 133
click at [967, 657] on div "Open URL Explorer" at bounding box center [961, 654] width 63 height 11
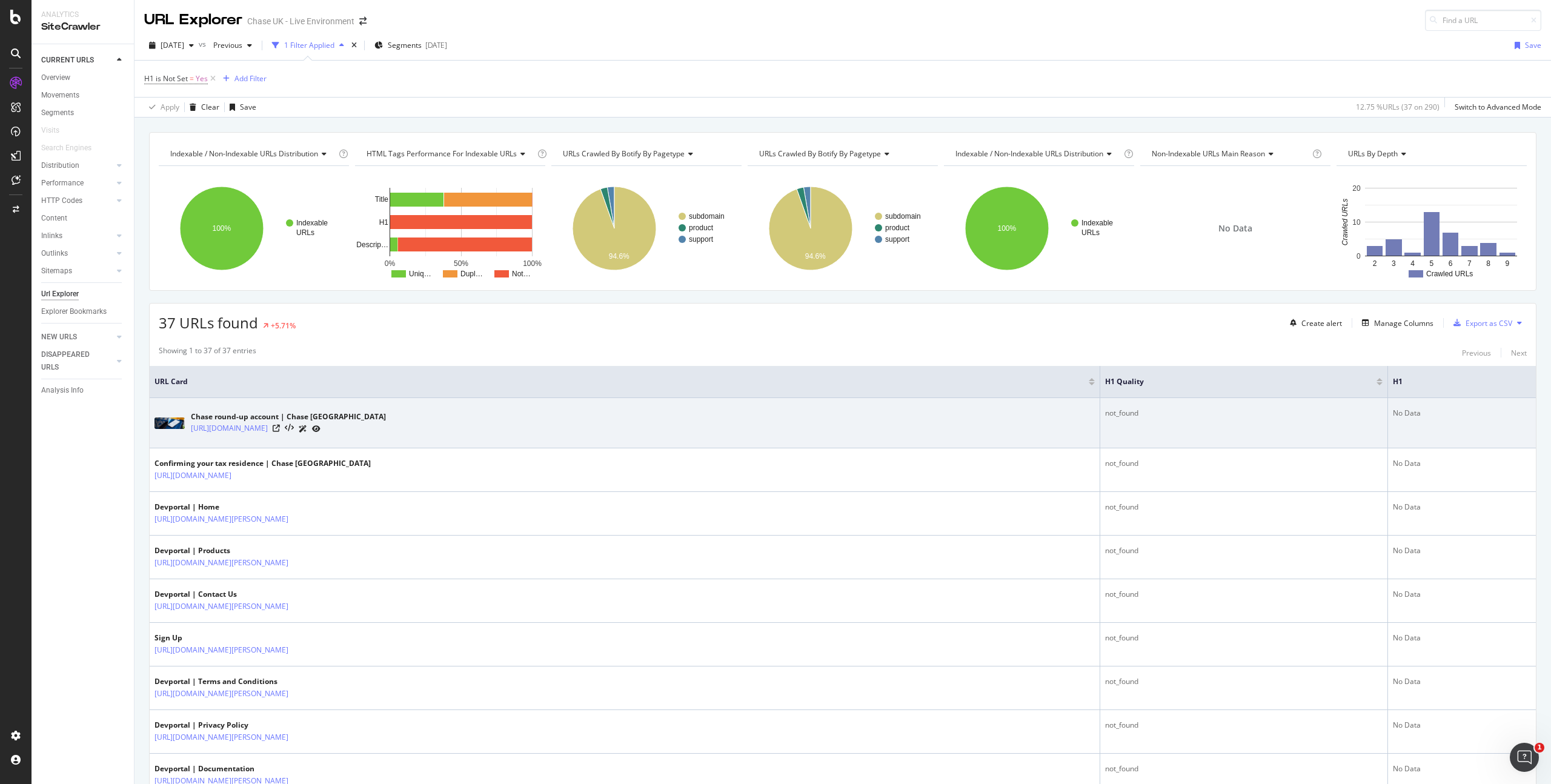
click at [468, 416] on div "Chase round-up account | Chase UK https://www.chase.co.uk/gb/en/product/chase-r…" at bounding box center [625, 422] width 940 height 30
click at [294, 429] on icon at bounding box center [289, 428] width 9 height 8
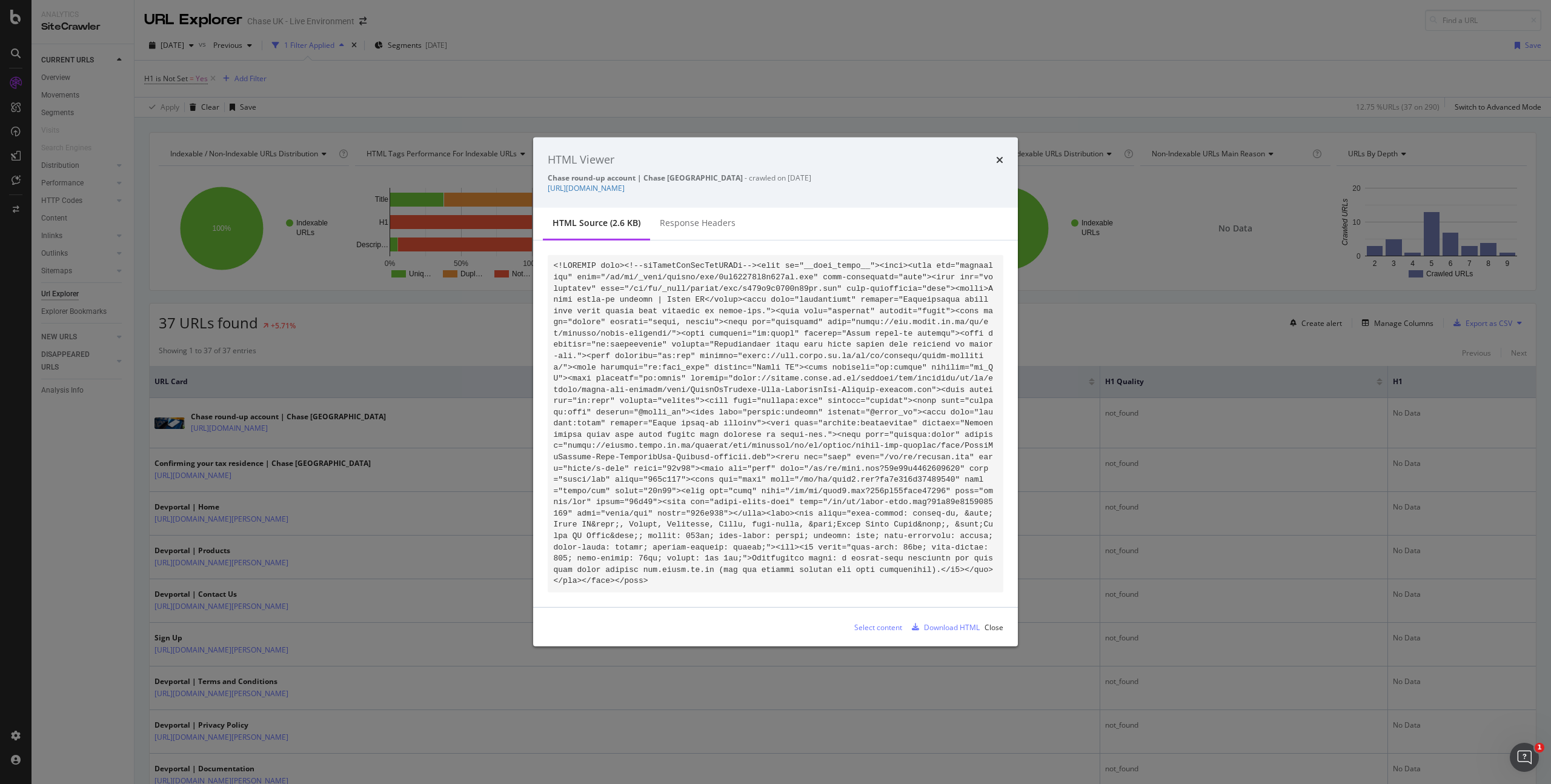
click at [1017, 158] on div "HTML Viewer Chase round-up account | Chase UK - crawled on 2025-09-22 https://w…" at bounding box center [775, 172] width 485 height 70
click at [986, 159] on div "HTML Viewer" at bounding box center [775, 159] width 455 height 15
drag, startPoint x: 996, startPoint y: 160, endPoint x: 810, endPoint y: 283, distance: 223.0
click at [996, 160] on icon "times" at bounding box center [1000, 160] width 7 height 10
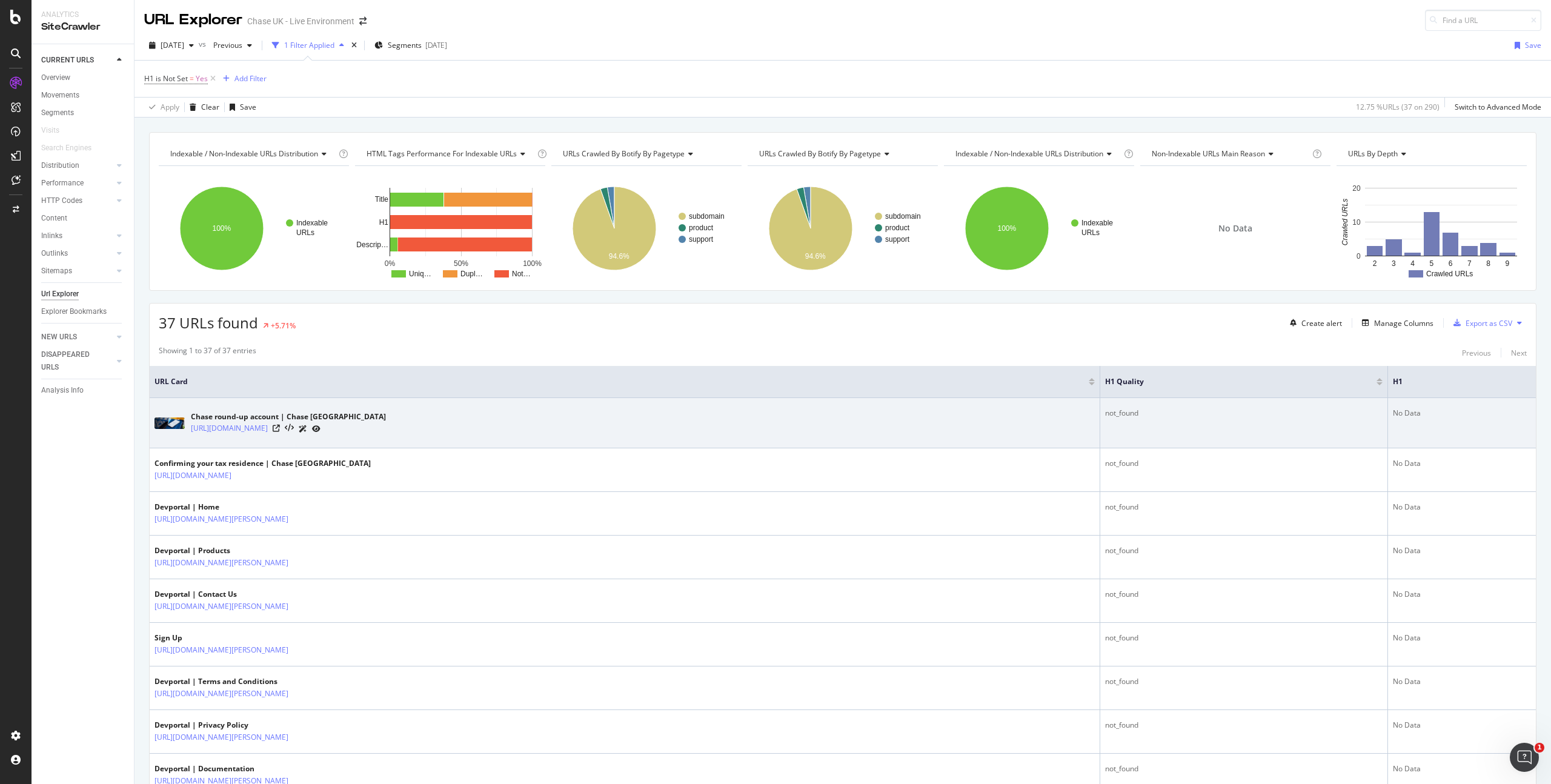
click at [307, 431] on icon at bounding box center [303, 429] width 8 height 7
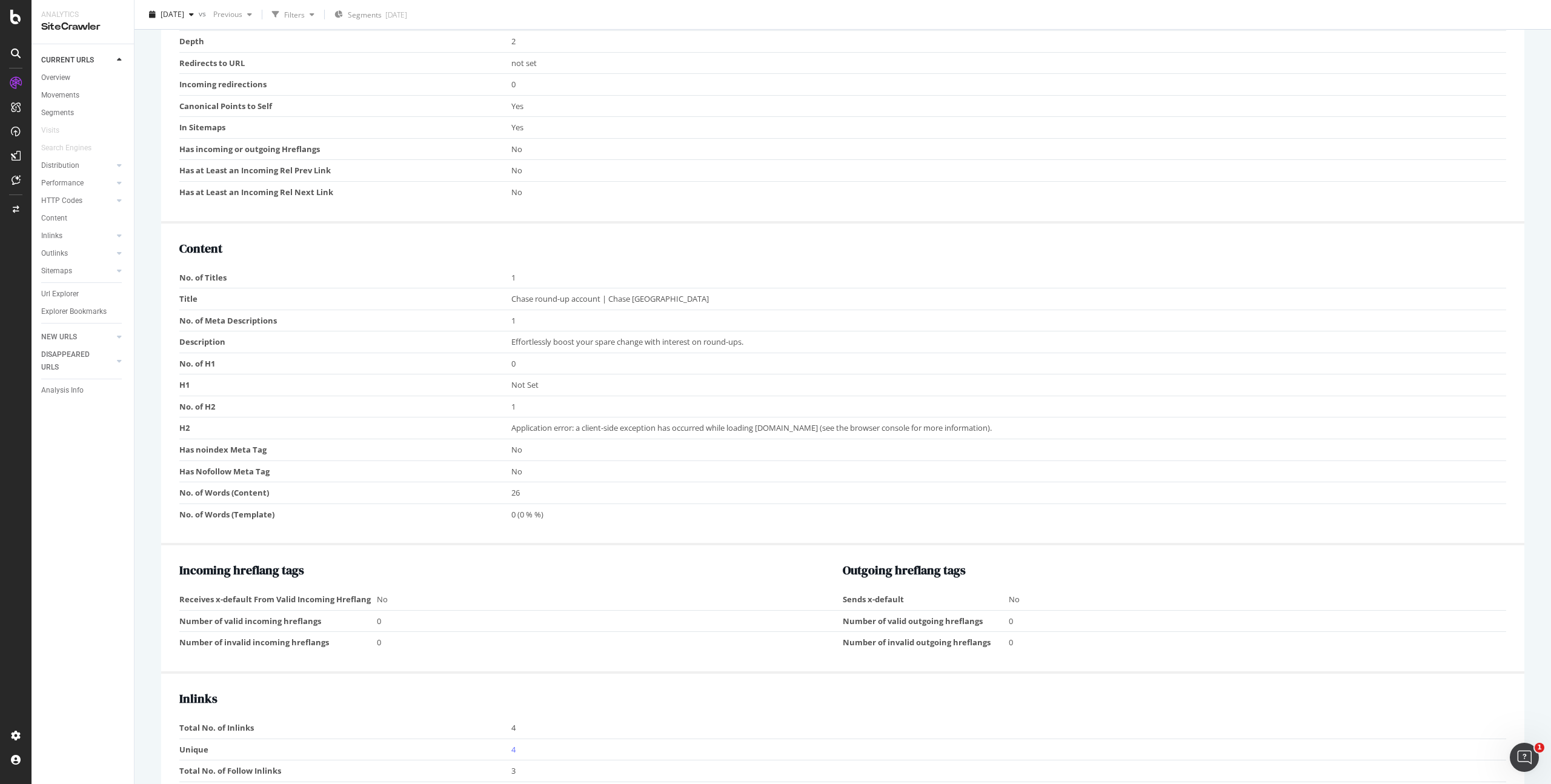
scroll to position [618, 0]
click at [516, 380] on span "Not Set" at bounding box center [525, 383] width 28 height 11
drag, startPoint x: 817, startPoint y: 336, endPoint x: 826, endPoint y: 336, distance: 9.0
click at [826, 336] on tr "Description Effortlessly boost your spare change with interest on round-ups." at bounding box center [842, 341] width 1327 height 22
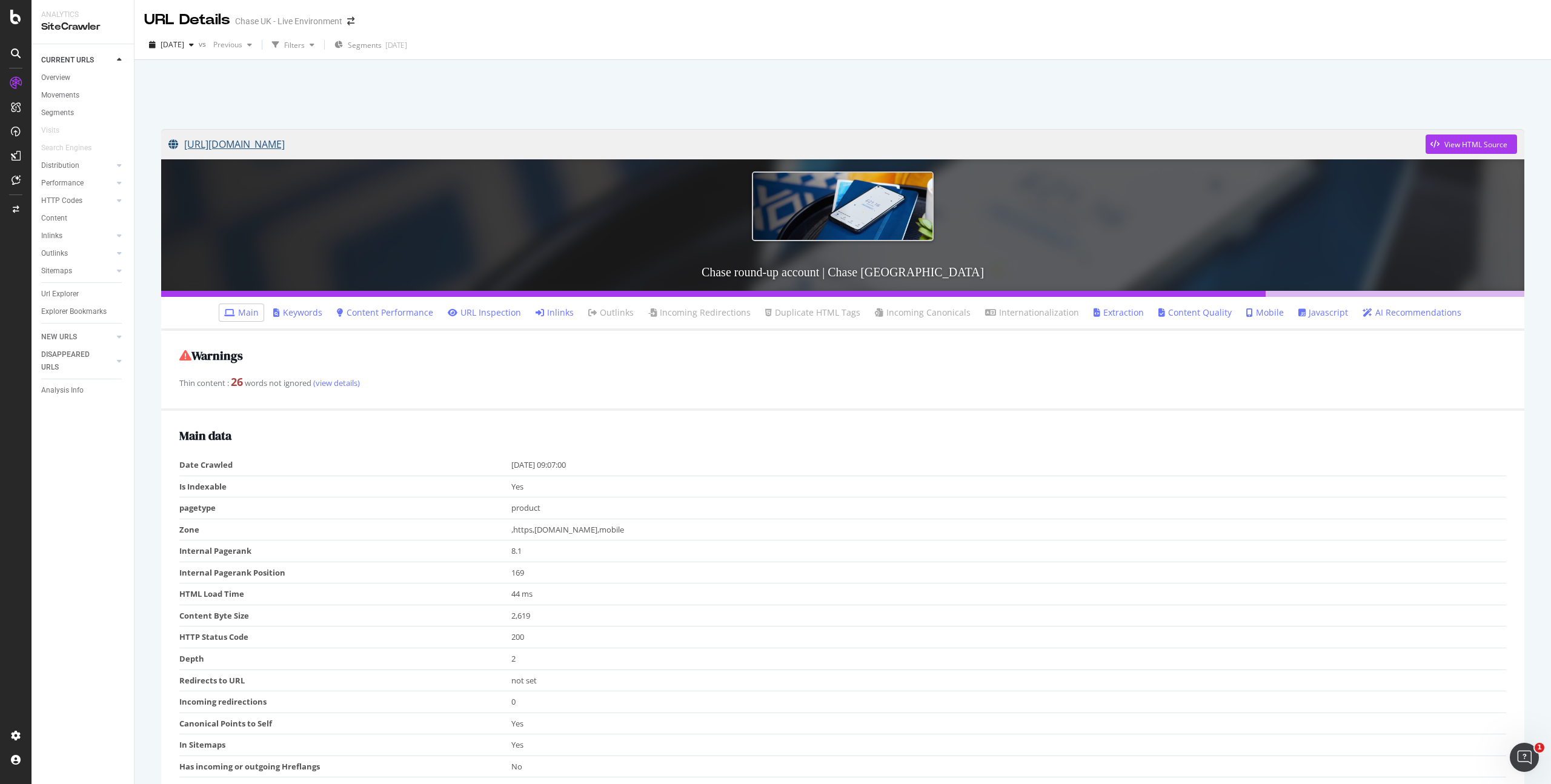
click at [346, 148] on link "[URL][DOMAIN_NAME]" at bounding box center [797, 144] width 1257 height 30
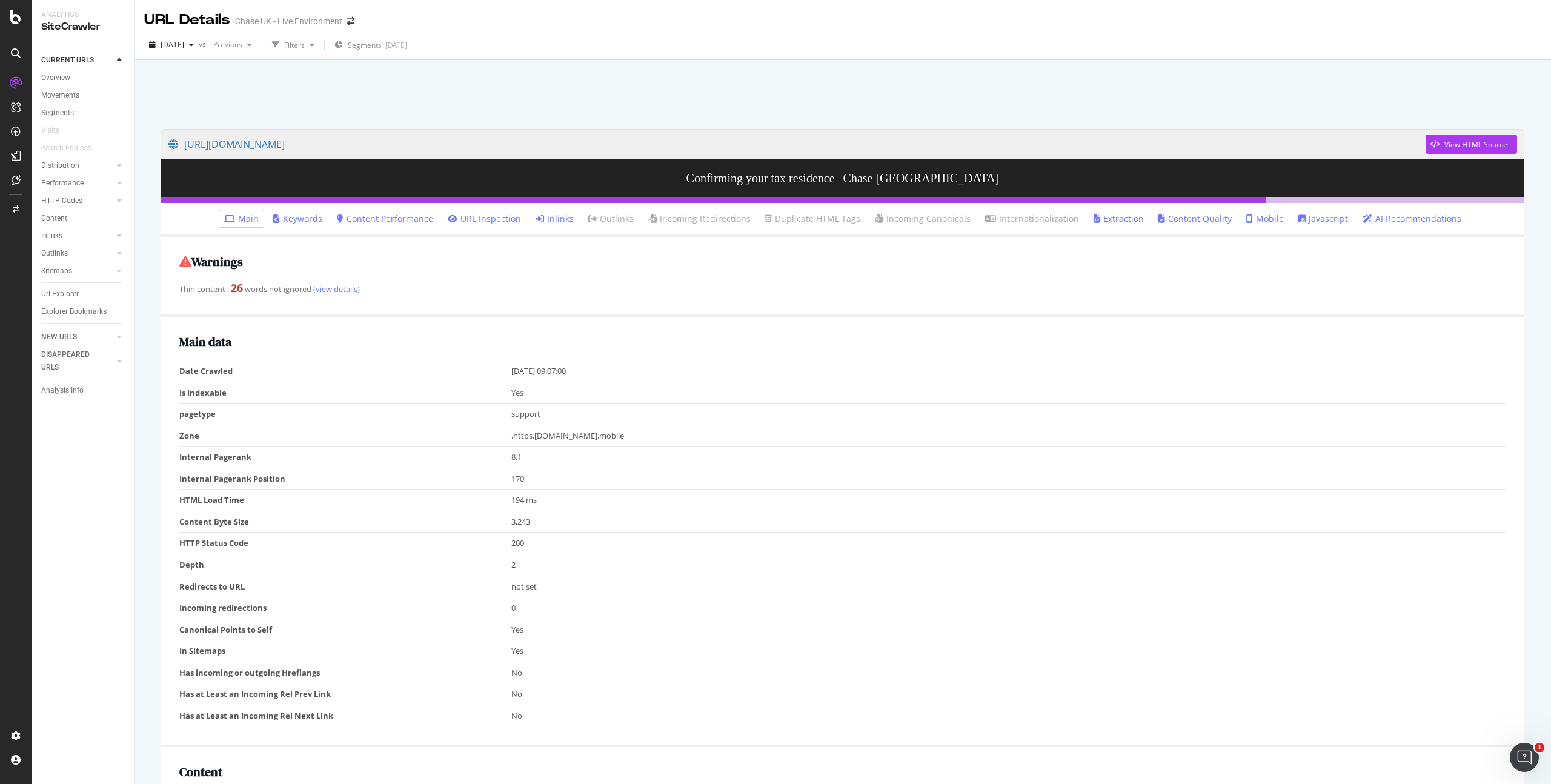
drag, startPoint x: 229, startPoint y: 291, endPoint x: 291, endPoint y: 287, distance: 62.1
click at [291, 287] on div "Thin content : 26 words not ignored (view details)" at bounding box center [842, 288] width 1327 height 15
click at [294, 303] on div "Warnings Thin content : 26 words not ignored (view details)" at bounding box center [843, 277] width 1363 height 80
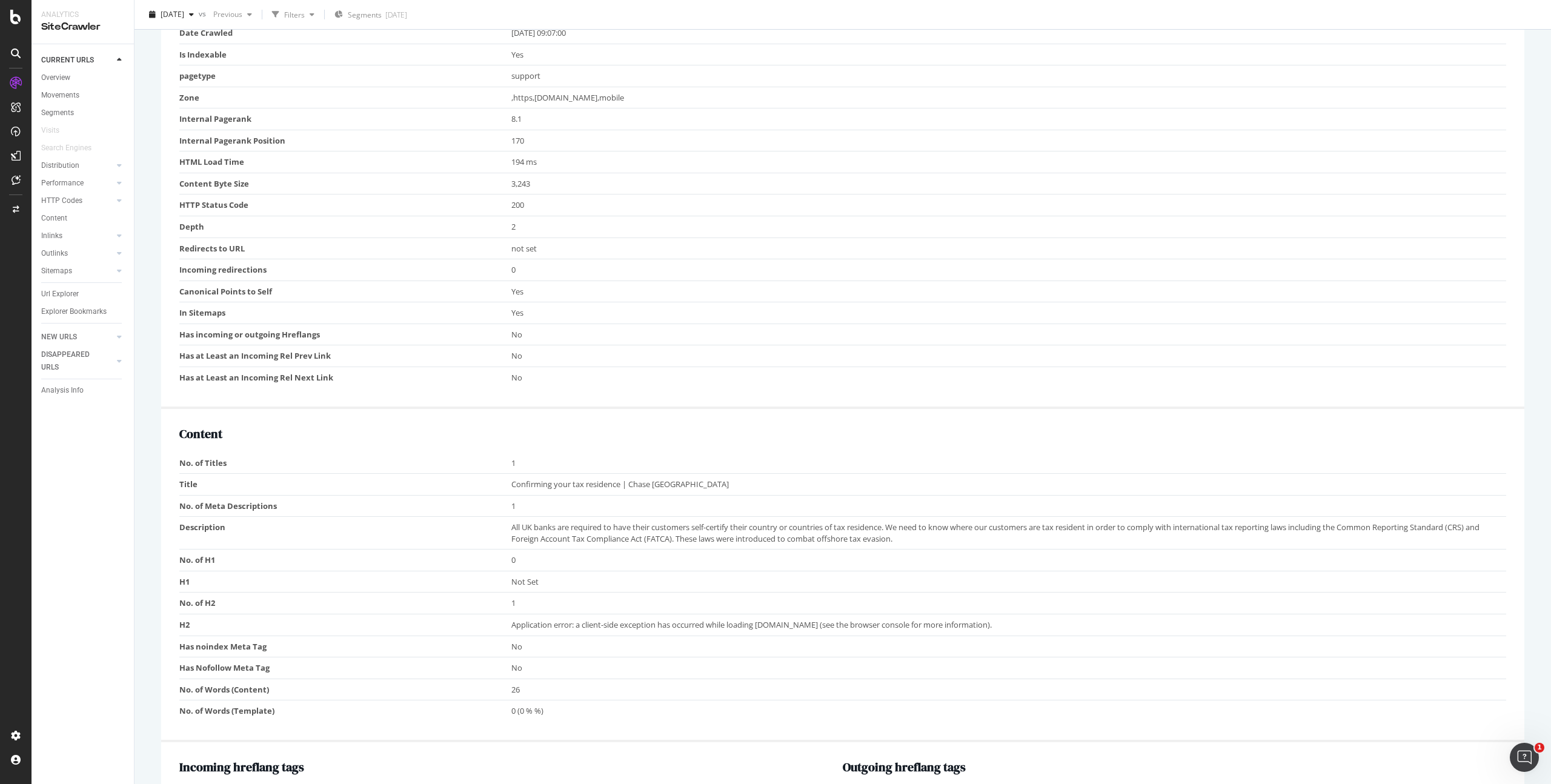
scroll to position [343, 0]
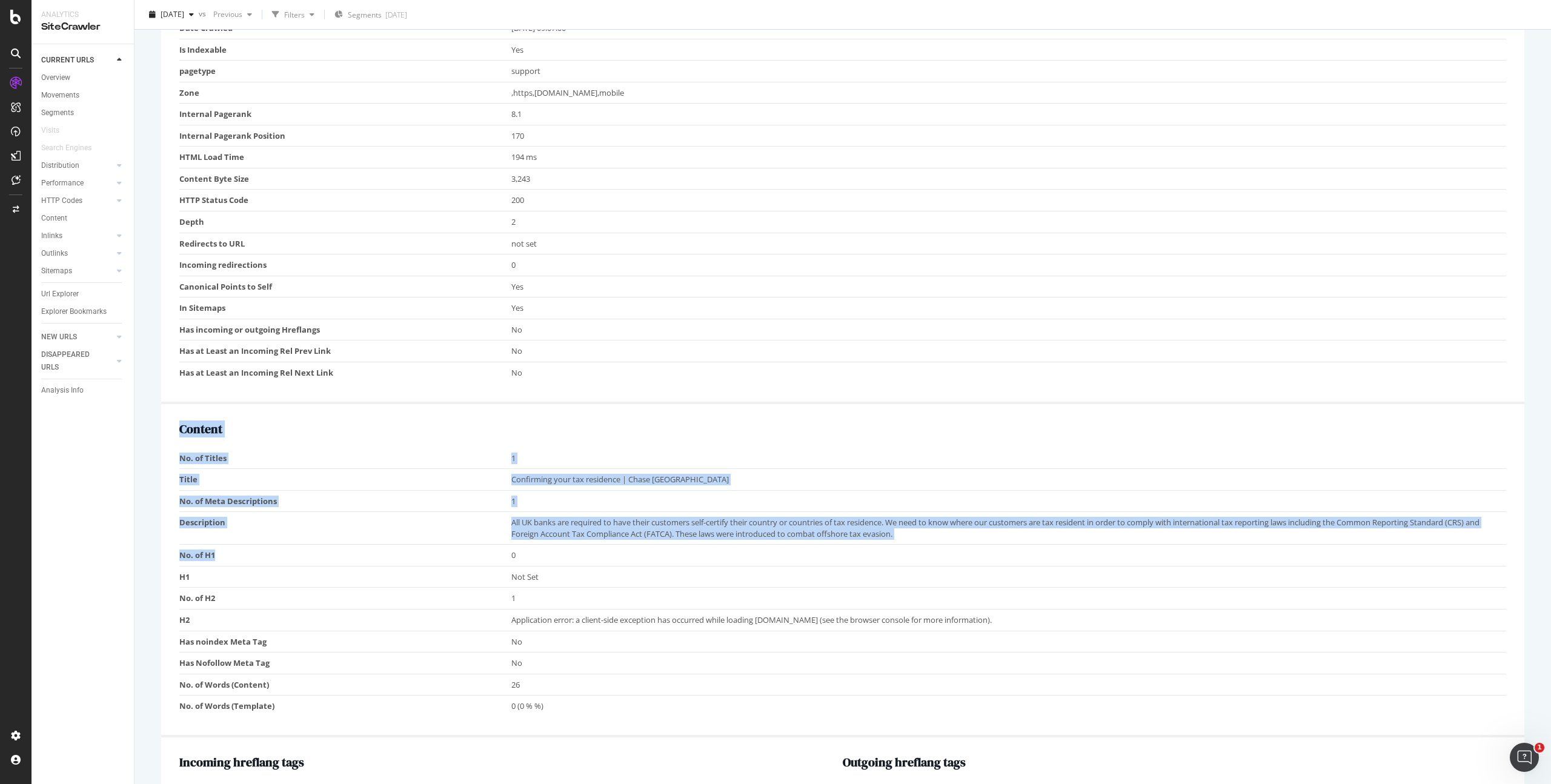
drag, startPoint x: 219, startPoint y: 557, endPoint x: 241, endPoint y: 560, distance: 22.2
click at [179, 556] on td "No. of H1" at bounding box center [345, 555] width 332 height 22
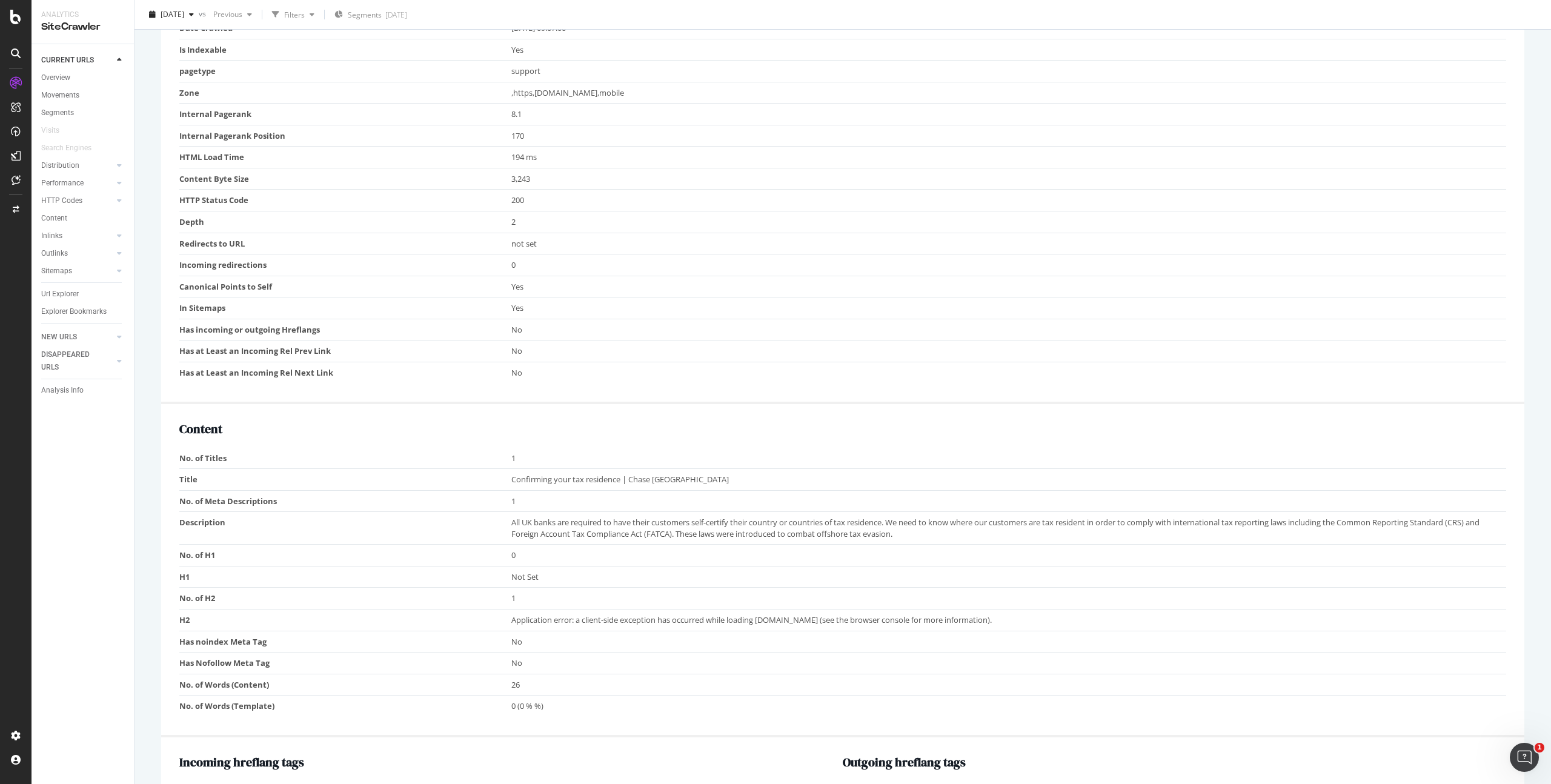
click at [321, 568] on td "H1" at bounding box center [345, 577] width 332 height 22
drag, startPoint x: 552, startPoint y: 573, endPoint x: 464, endPoint y: 572, distance: 88.0
click at [467, 573] on tr "H1 Not Set" at bounding box center [842, 577] width 1327 height 22
drag, startPoint x: 614, startPoint y: 621, endPoint x: 1005, endPoint y: 618, distance: 391.0
click at [1005, 618] on td "Application error: a client-side exception has occurred while loading [DOMAIN_N…" at bounding box center [1009, 620] width 996 height 22
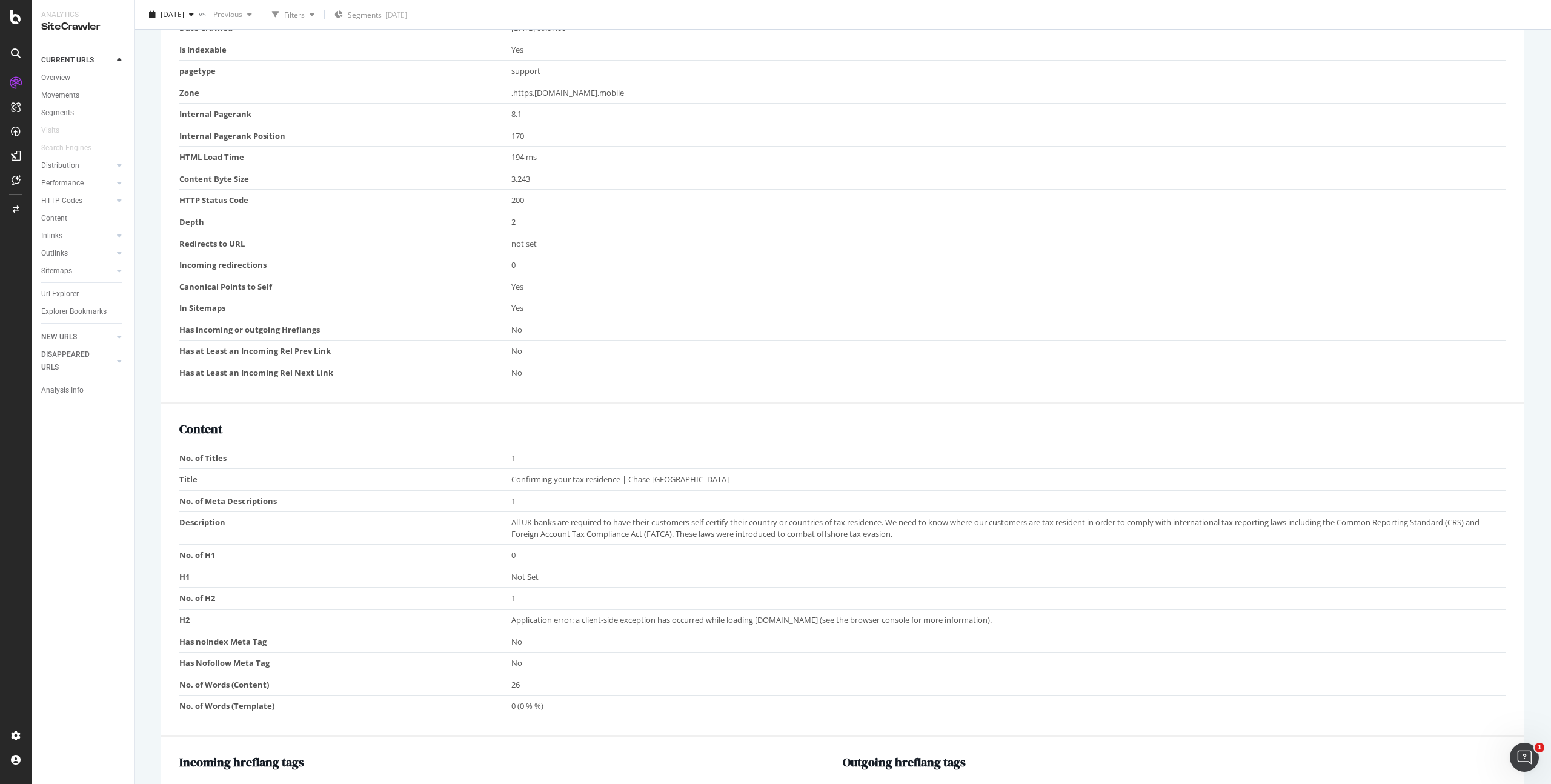
click at [499, 623] on td "H2" at bounding box center [345, 620] width 332 height 22
drag, startPoint x: 512, startPoint y: 623, endPoint x: 1077, endPoint y: 625, distance: 565.0
click at [1077, 625] on td "Application error: a client-side exception has occurred while loading [DOMAIN_N…" at bounding box center [1009, 620] width 996 height 22
drag, startPoint x: 1064, startPoint y: 621, endPoint x: 869, endPoint y: 650, distance: 197.1
click at [1061, 621] on td "Application error: a client-side exception has occurred while loading [DOMAIN_N…" at bounding box center [1009, 620] width 996 height 22
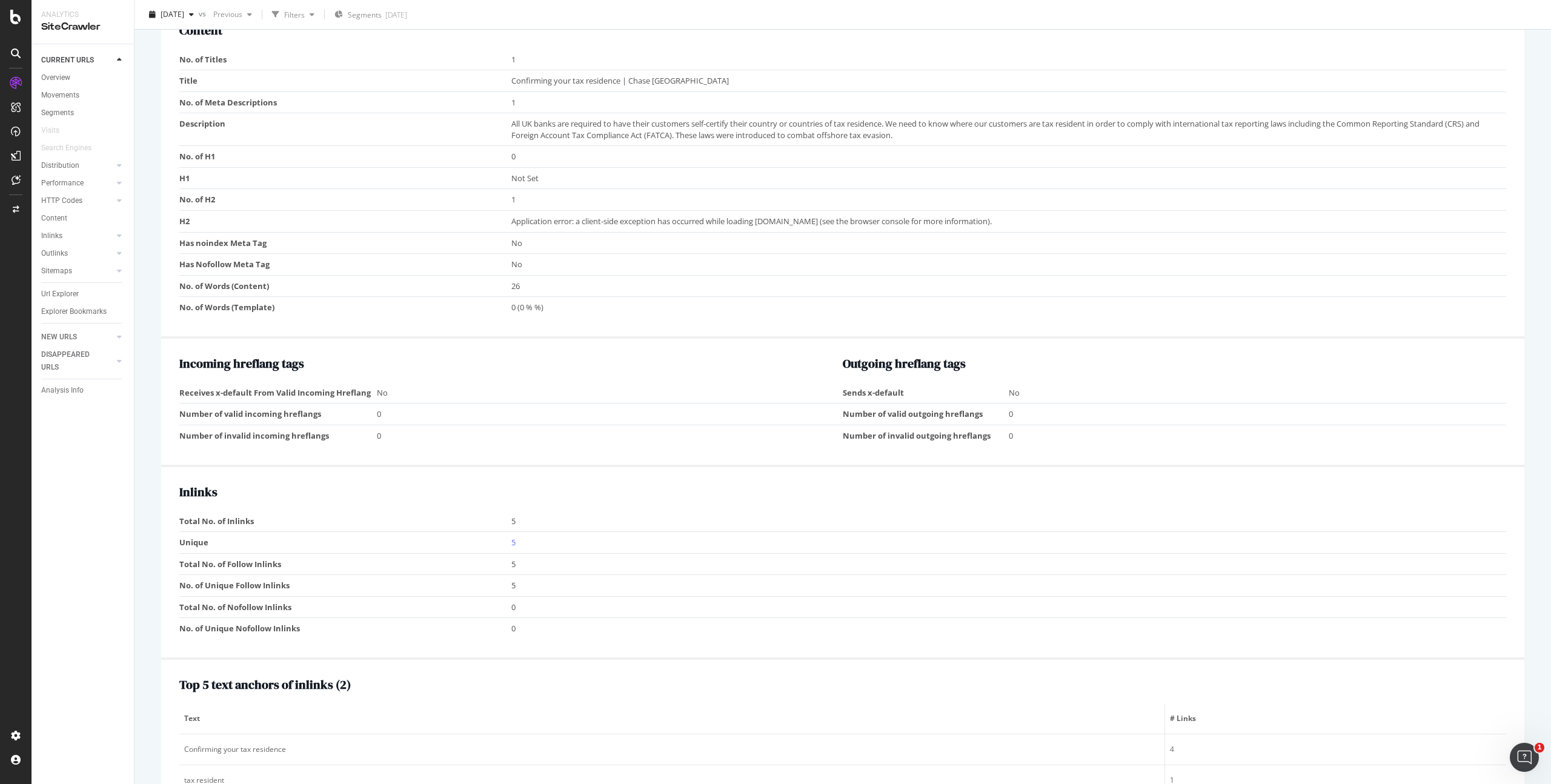
scroll to position [0, 0]
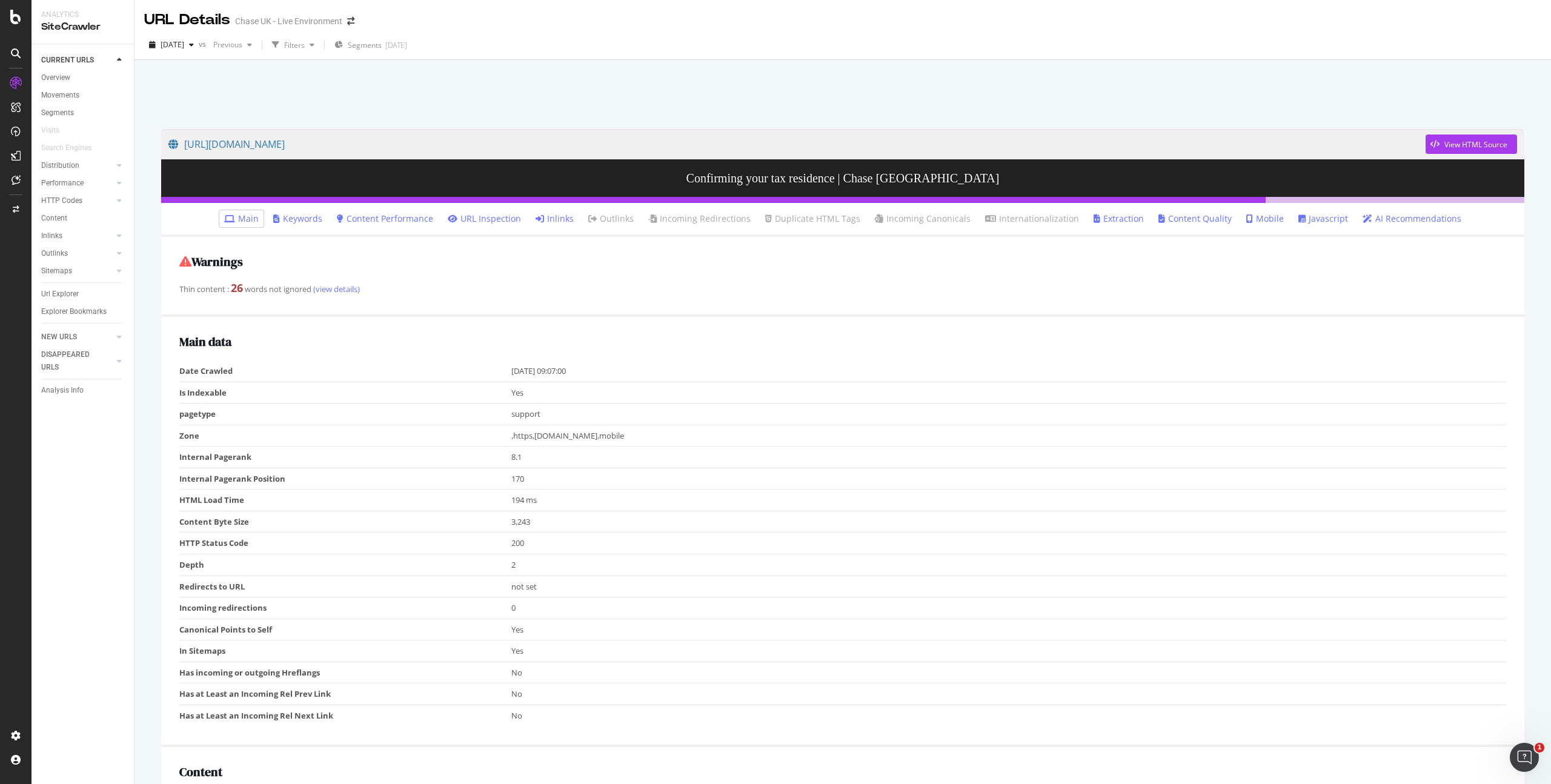
click at [183, 72] on div at bounding box center [843, 90] width 1388 height 51
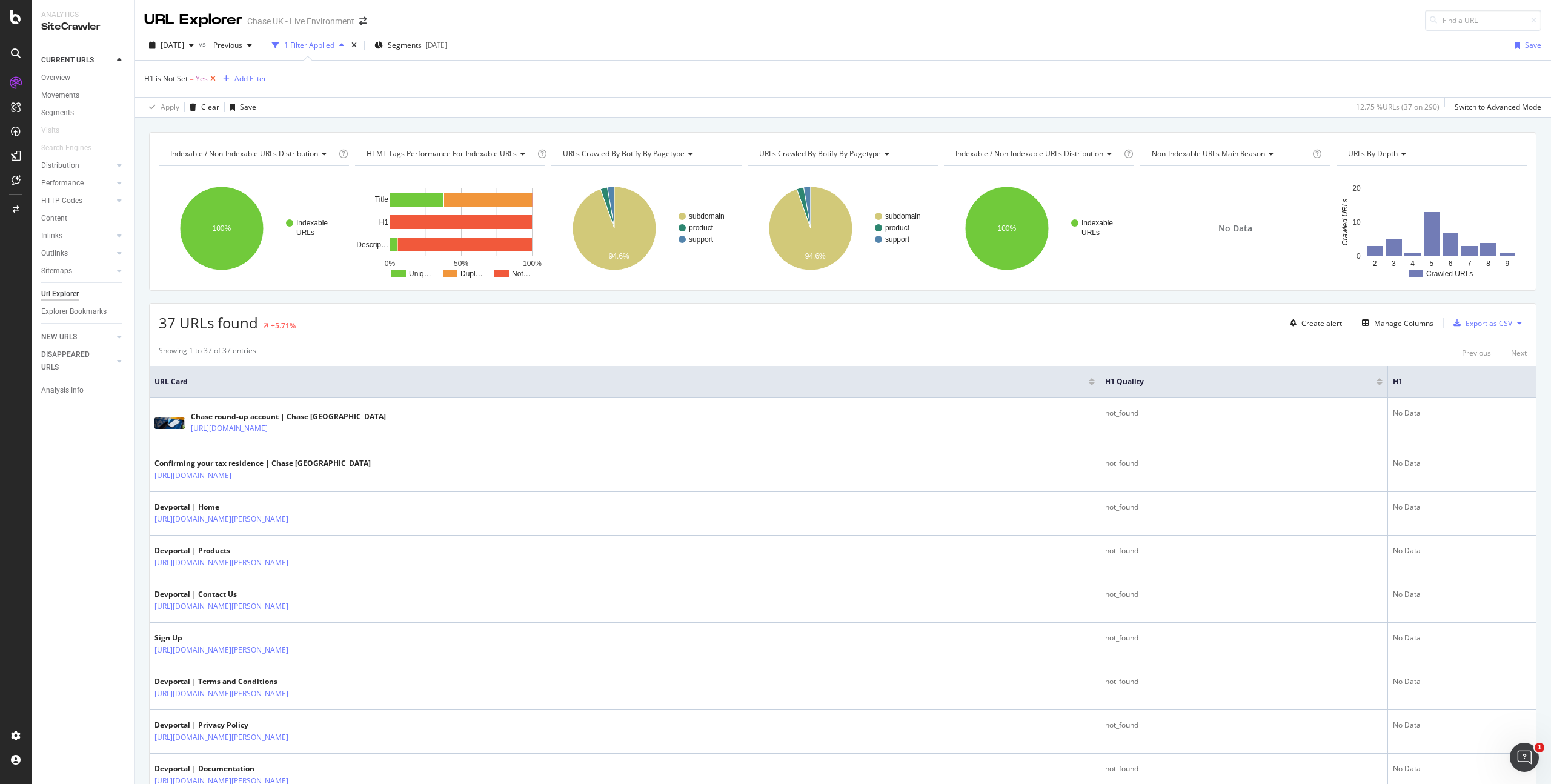
click at [211, 76] on icon at bounding box center [212, 78] width 11 height 12
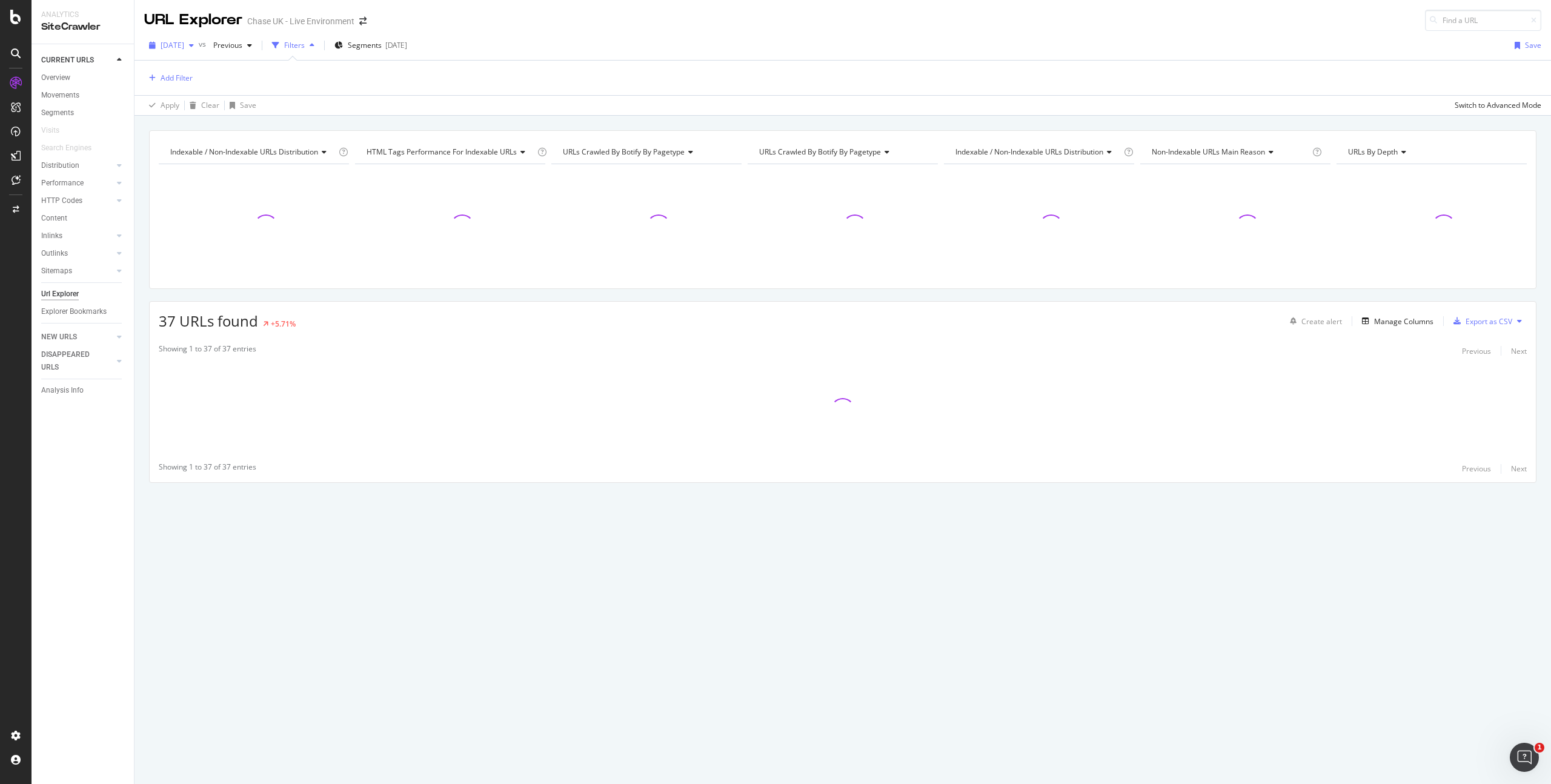
click at [184, 45] on span "[DATE]" at bounding box center [172, 45] width 24 height 11
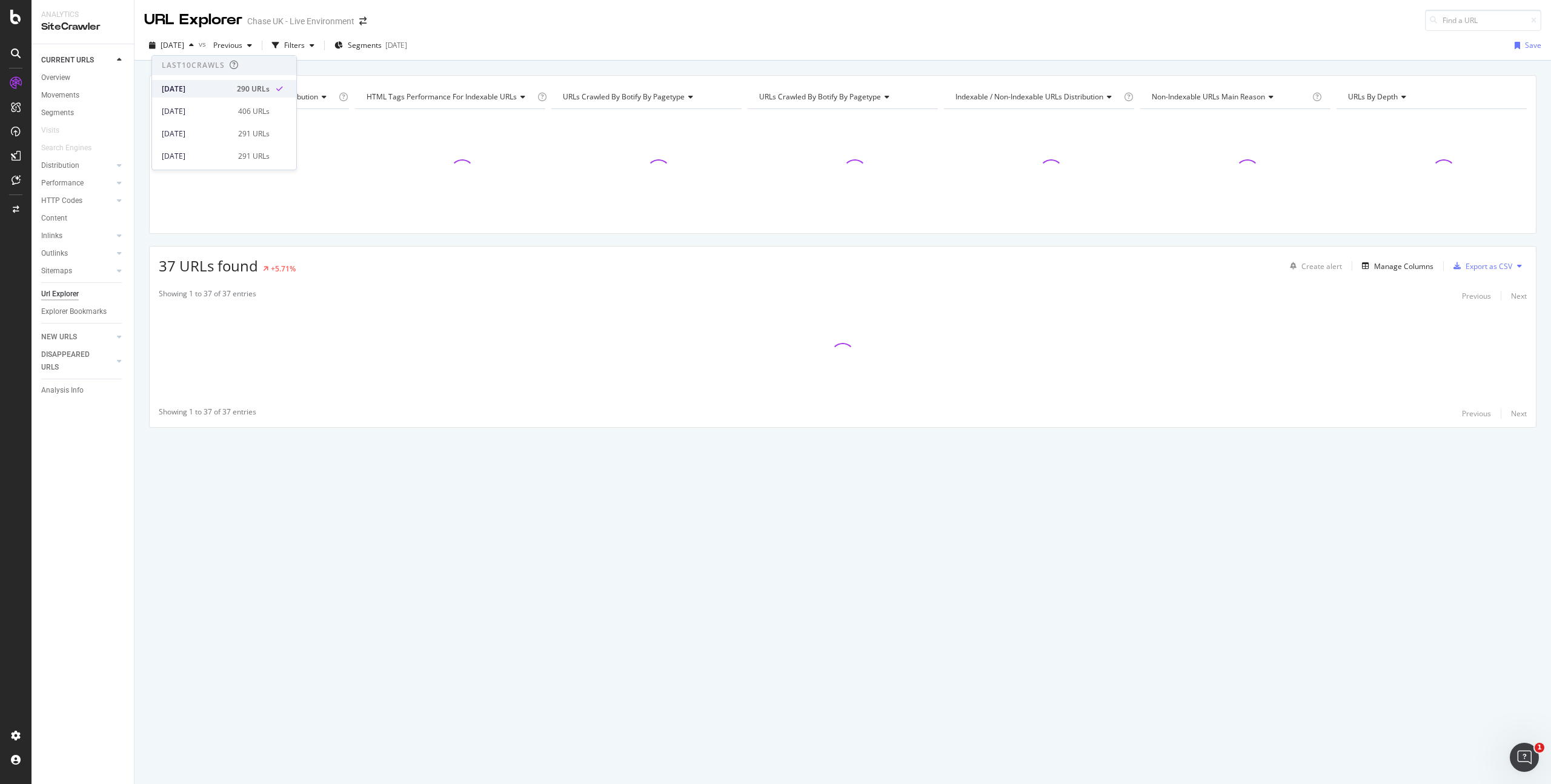
click at [211, 85] on div "[DATE]" at bounding box center [195, 89] width 68 height 11
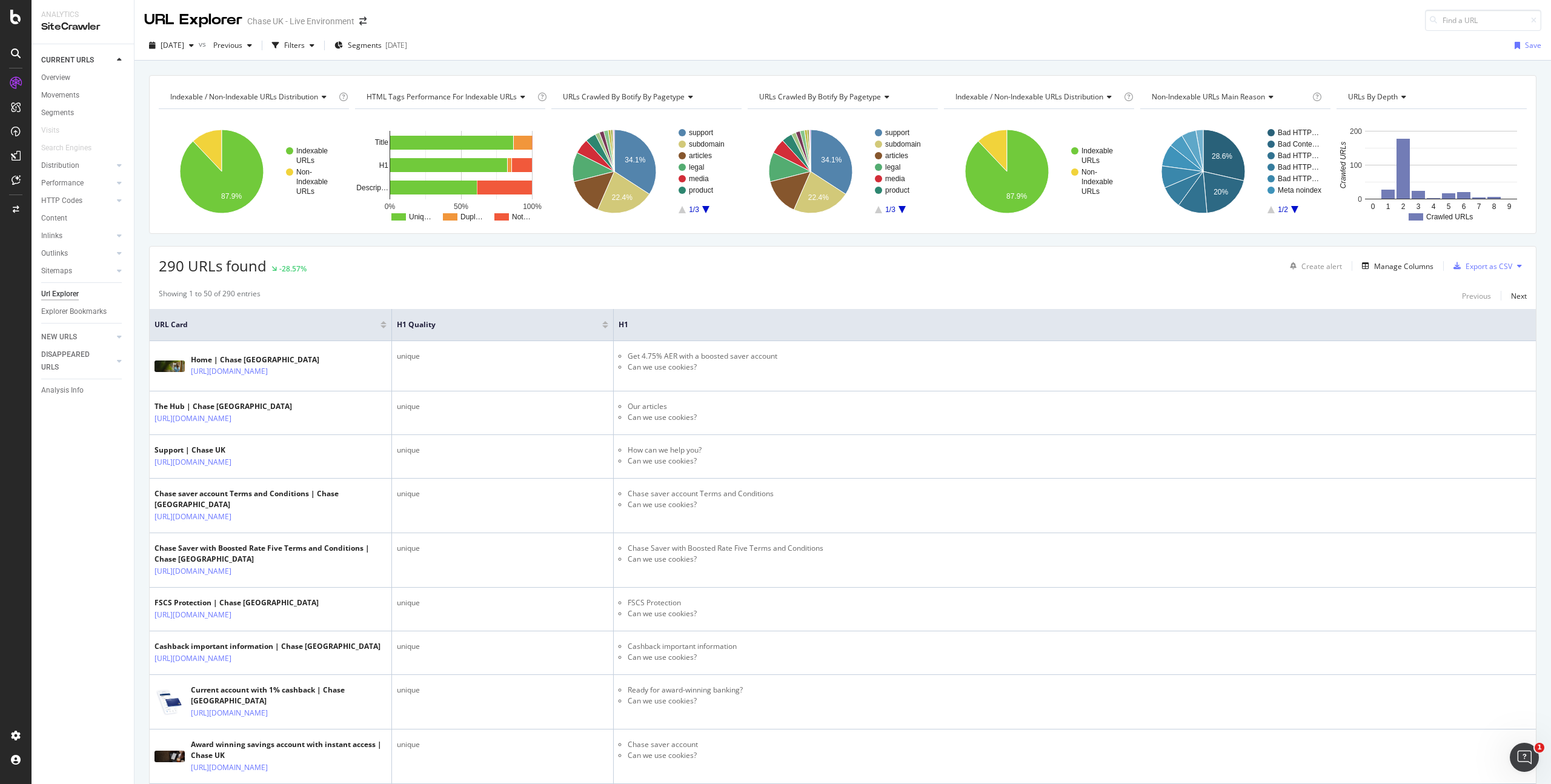
click at [60, 297] on div "Url Explorer" at bounding box center [60, 294] width 37 height 13
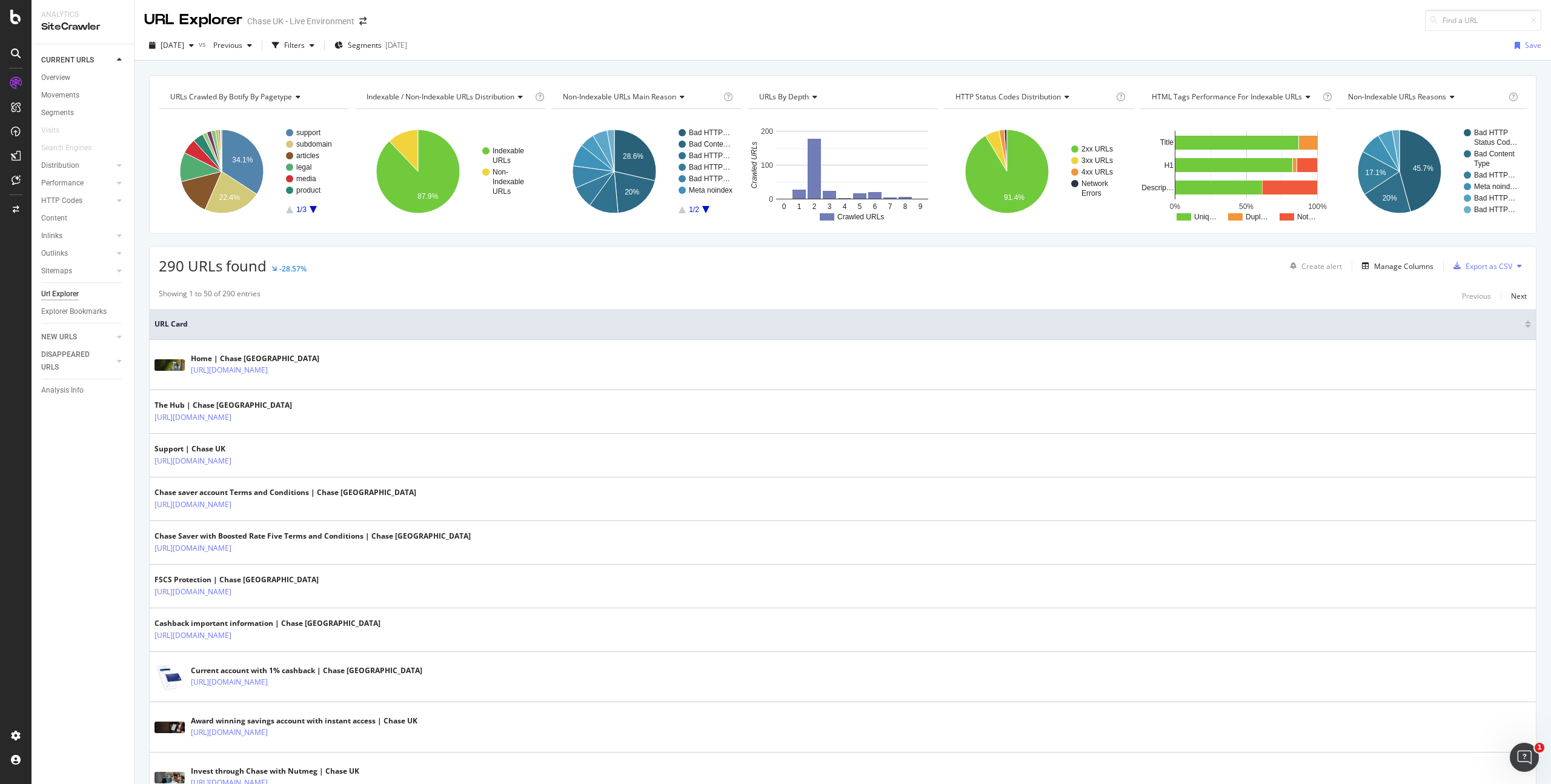
click at [624, 269] on div "290 URLs found -28.57% Create alert Manage Columns Export as CSV" at bounding box center [843, 261] width 1386 height 29
drag, startPoint x: 646, startPoint y: 300, endPoint x: 639, endPoint y: 293, distance: 9.9
click at [646, 299] on div "Showing 1 to 50 of 290 entries Previous Next" at bounding box center [843, 296] width 1386 height 15
click at [975, 33] on div "2025 Sep. 22nd vs Previous Filters Segments 2025-06-24 Save" at bounding box center [842, 46] width 1416 height 29
click at [1009, 263] on div "290 URLs found -28.57% Create alert Manage Columns Export as CSV" at bounding box center [843, 261] width 1386 height 29
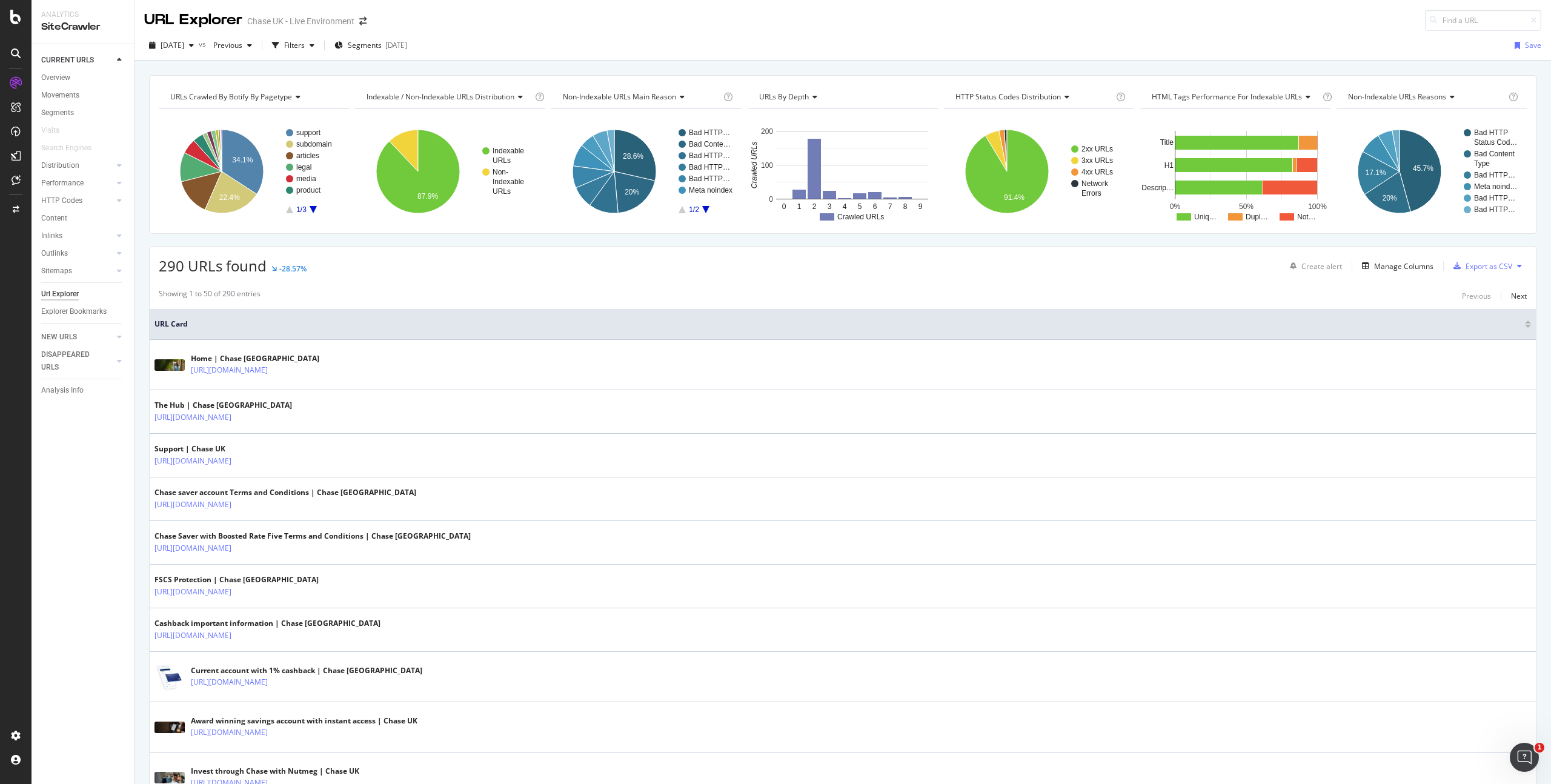
click at [991, 267] on div "290 URLs found -28.57% Create alert Manage Columns Export as CSV" at bounding box center [843, 261] width 1386 height 29
click at [725, 255] on div "290 URLs found -28.57% Create alert Manage Columns Export as CSV" at bounding box center [843, 261] width 1386 height 29
click at [732, 272] on div "290 URLs found -28.57% Create alert Manage Columns Export as CSV" at bounding box center [843, 261] width 1386 height 29
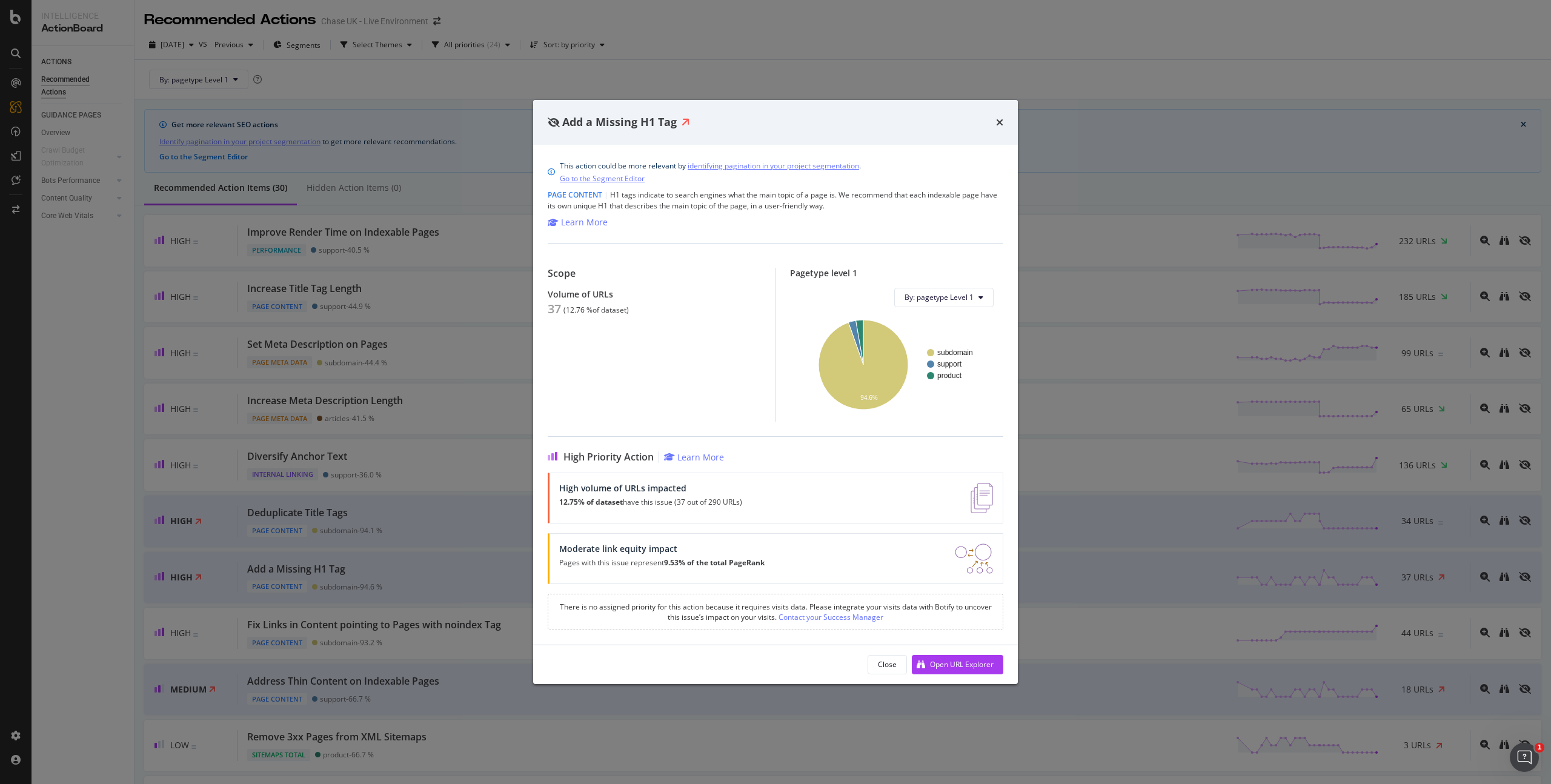
scroll to position [225, 0]
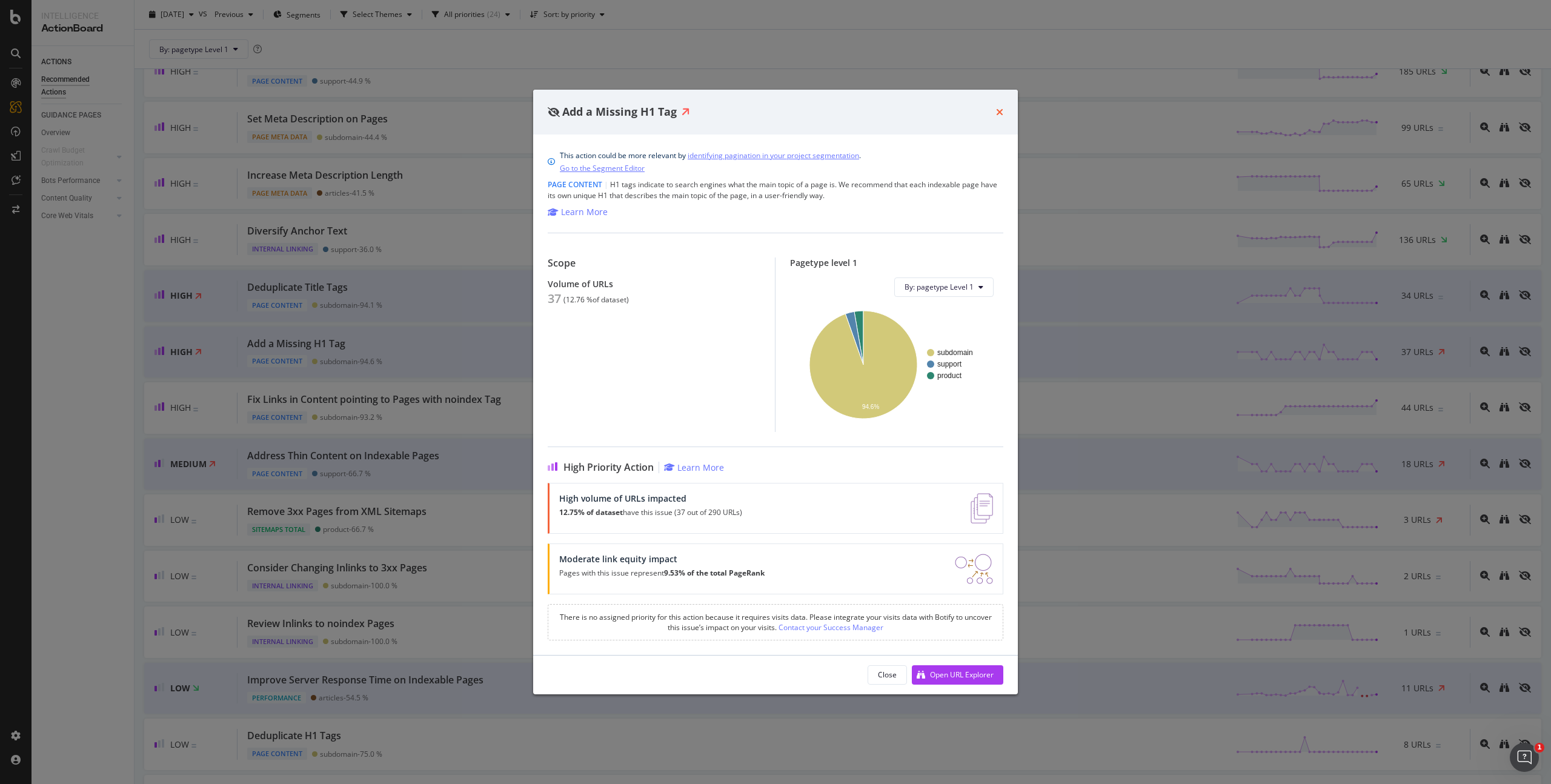
click at [997, 110] on icon "times" at bounding box center [1000, 112] width 7 height 10
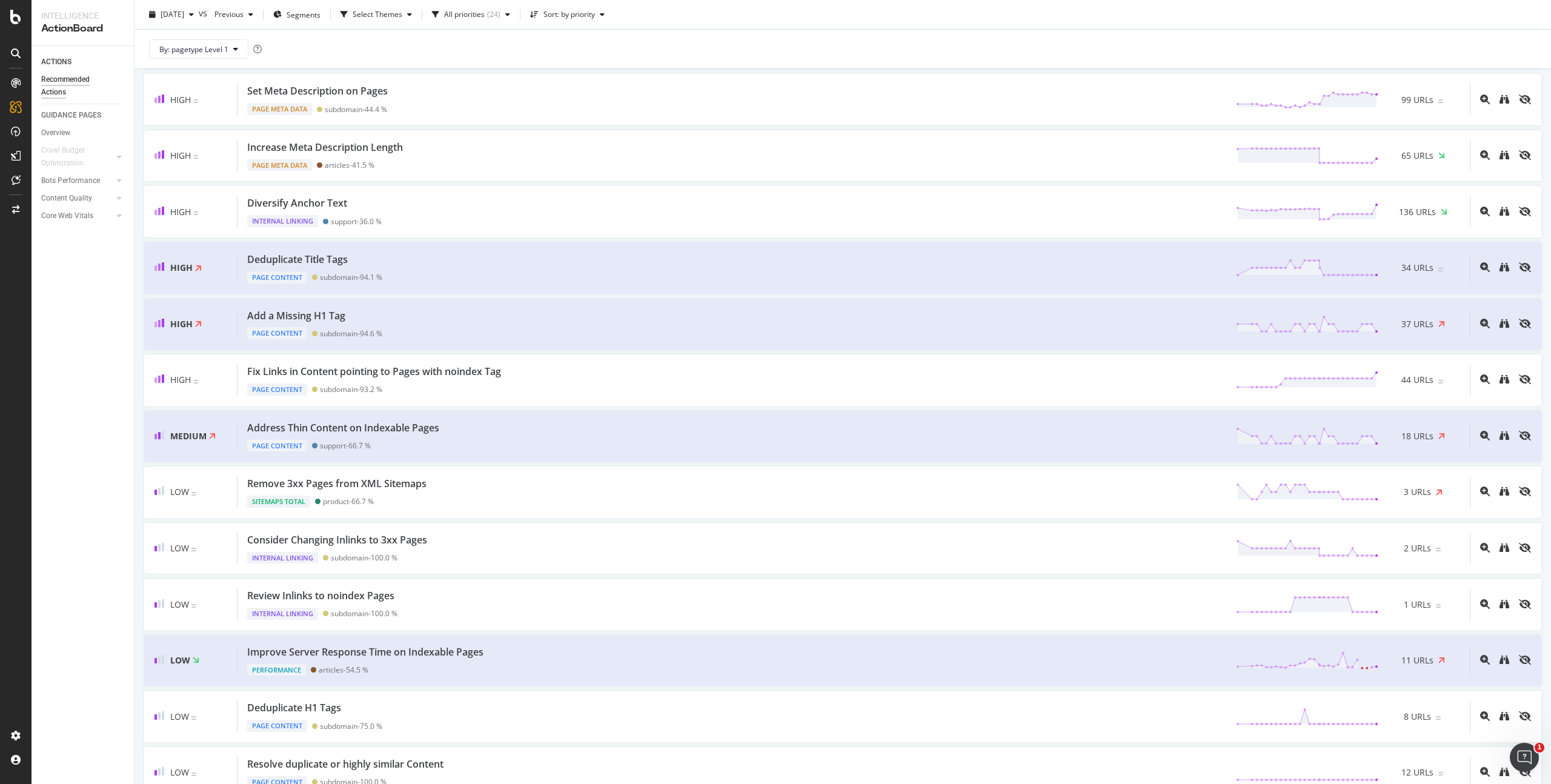
scroll to position [253, 0]
